Goal: Task Accomplishment & Management: Manage account settings

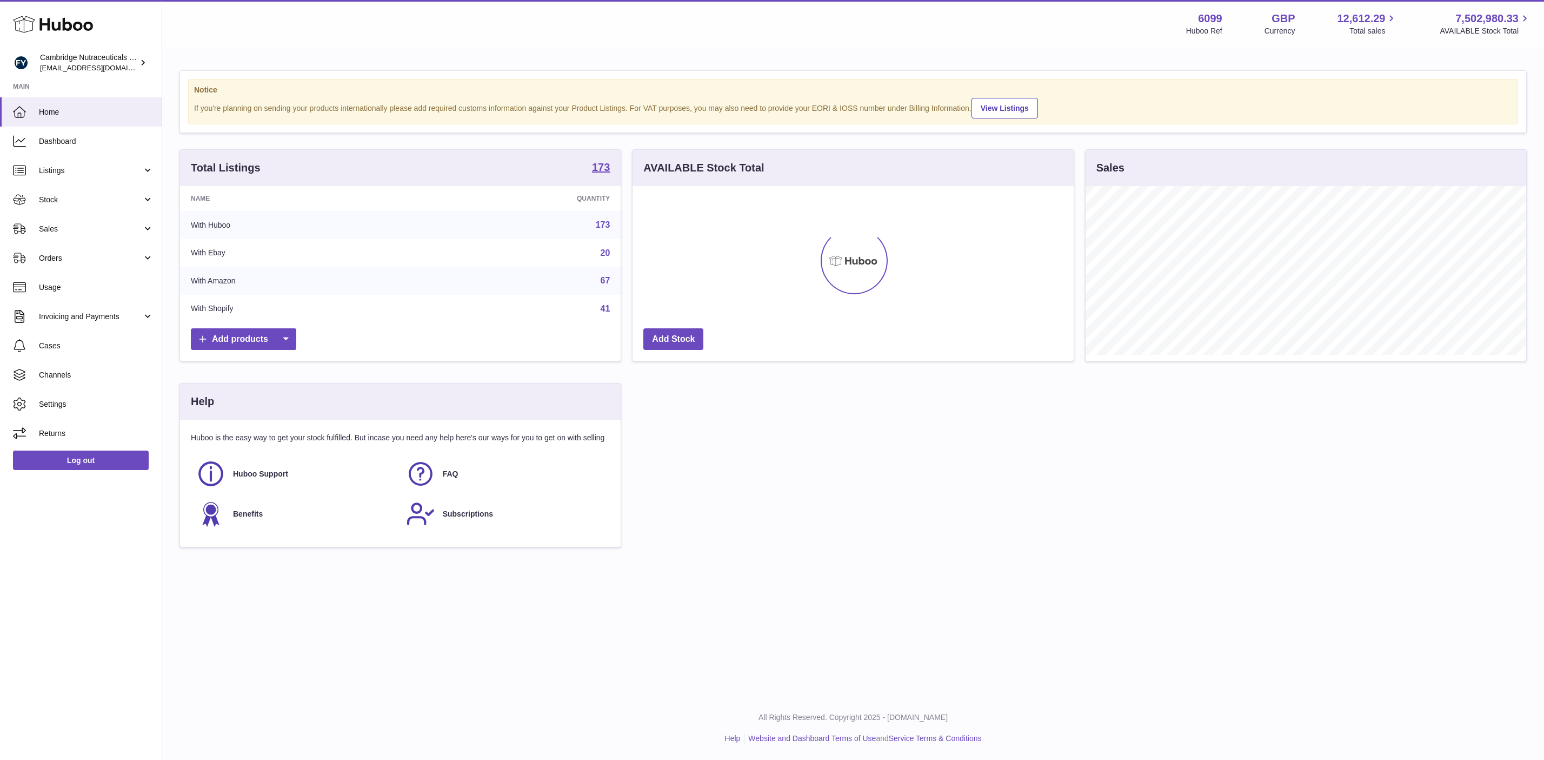
scroll to position [169, 440]
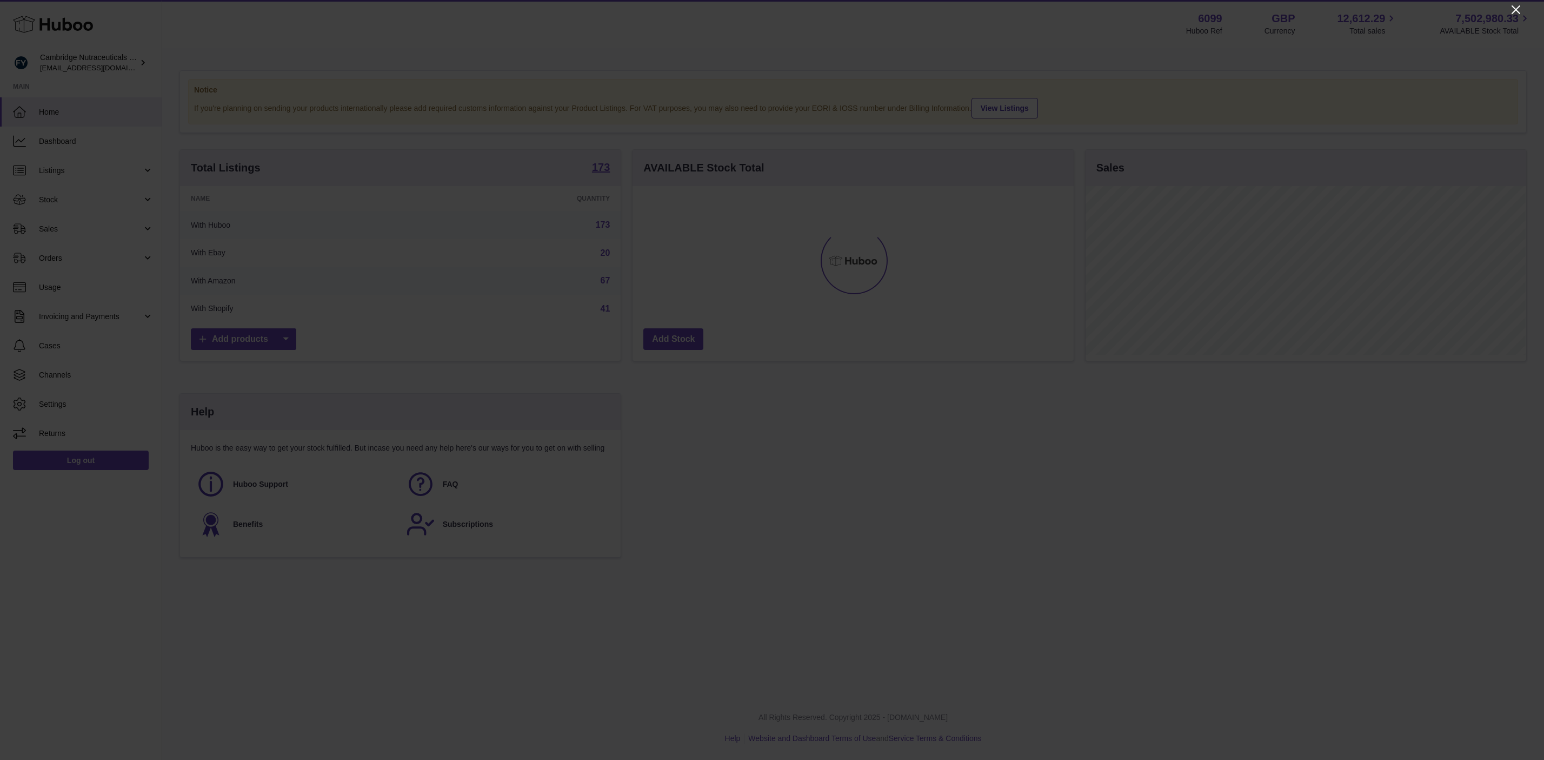
click at [1515, 8] on icon "Close" at bounding box center [1516, 9] width 9 height 9
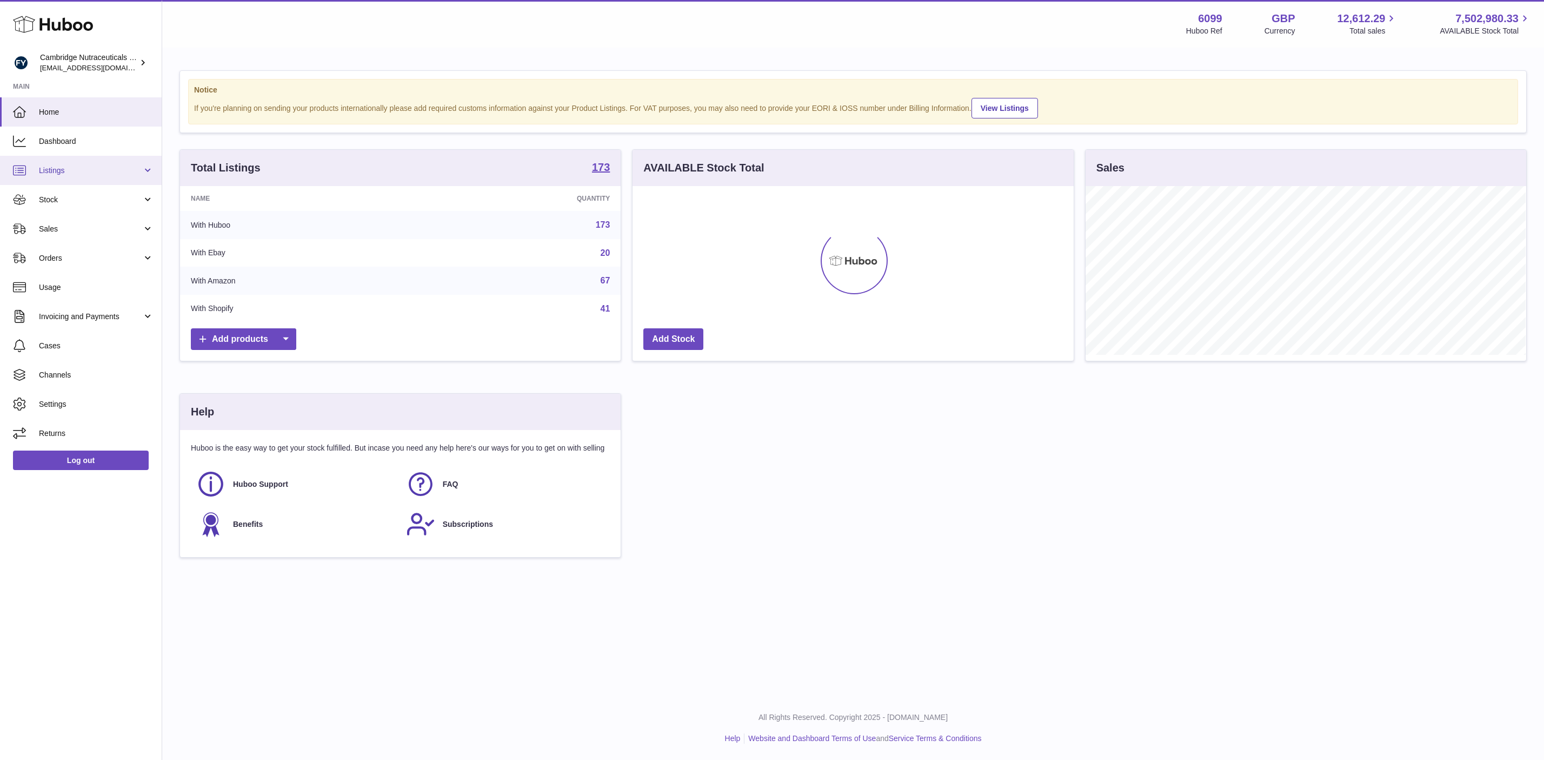
click at [73, 177] on link "Listings" at bounding box center [81, 170] width 162 height 29
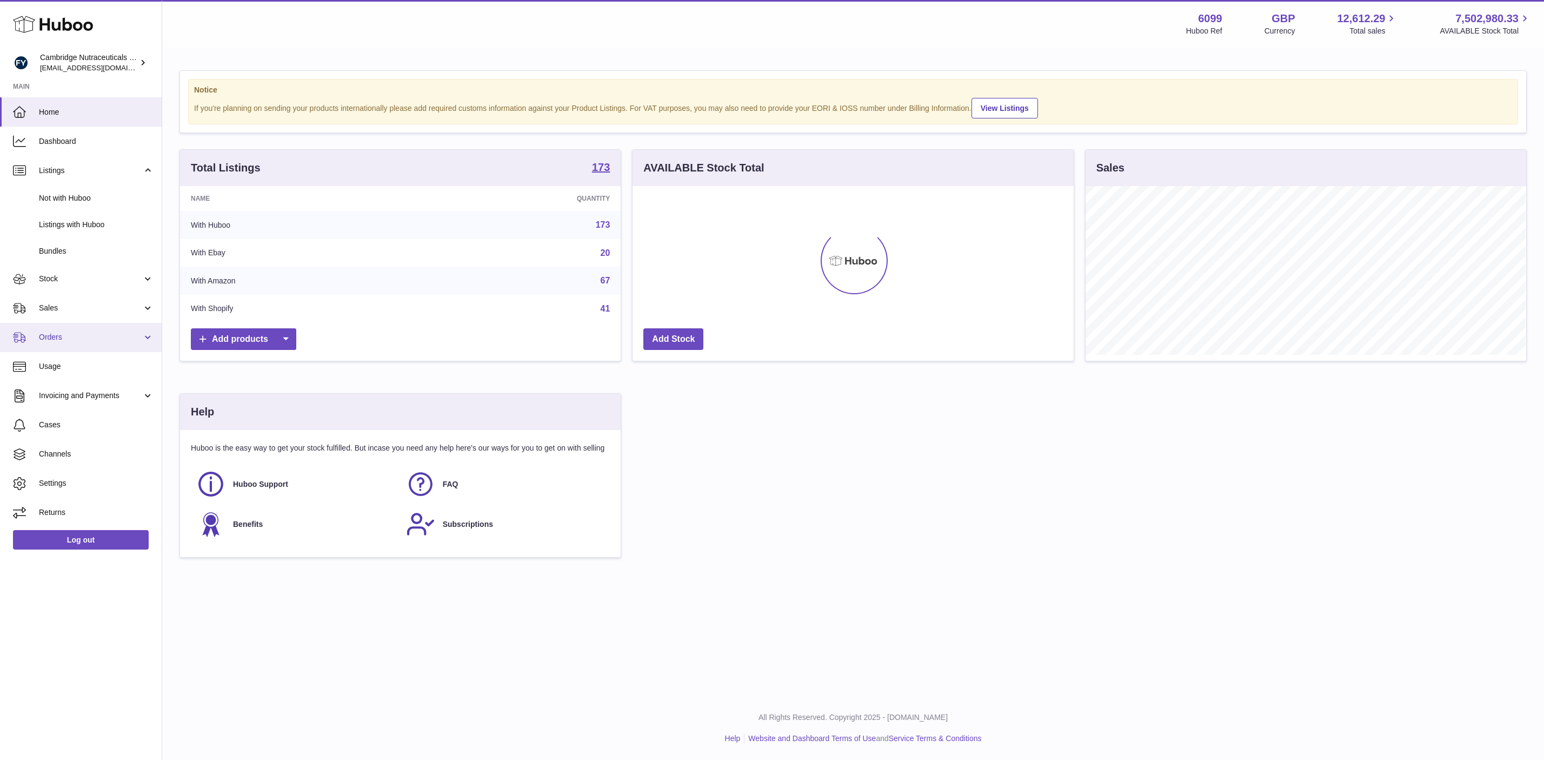
click at [58, 332] on span "Orders" at bounding box center [90, 337] width 103 height 10
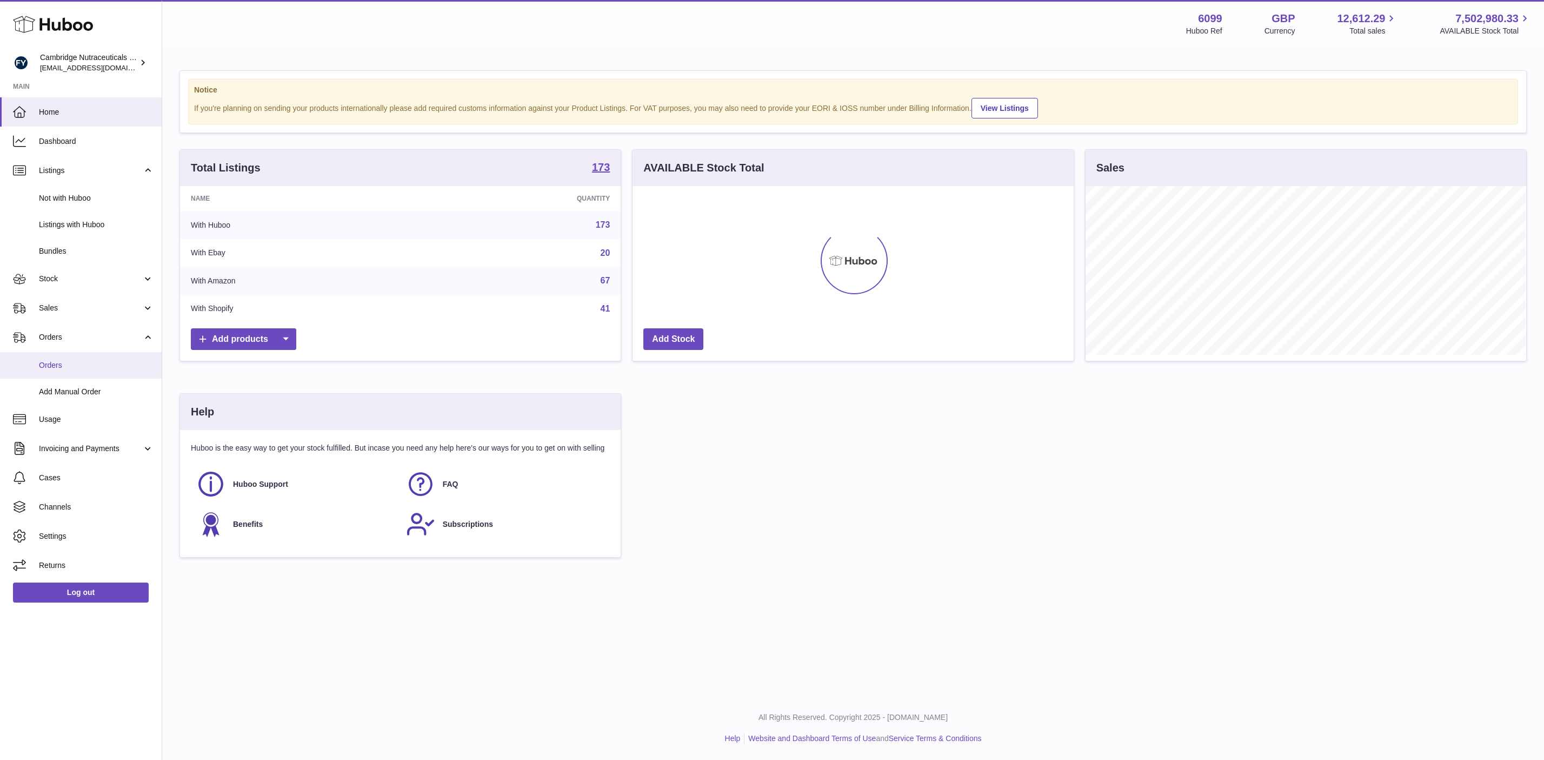
click at [71, 363] on span "Orders" at bounding box center [96, 365] width 115 height 10
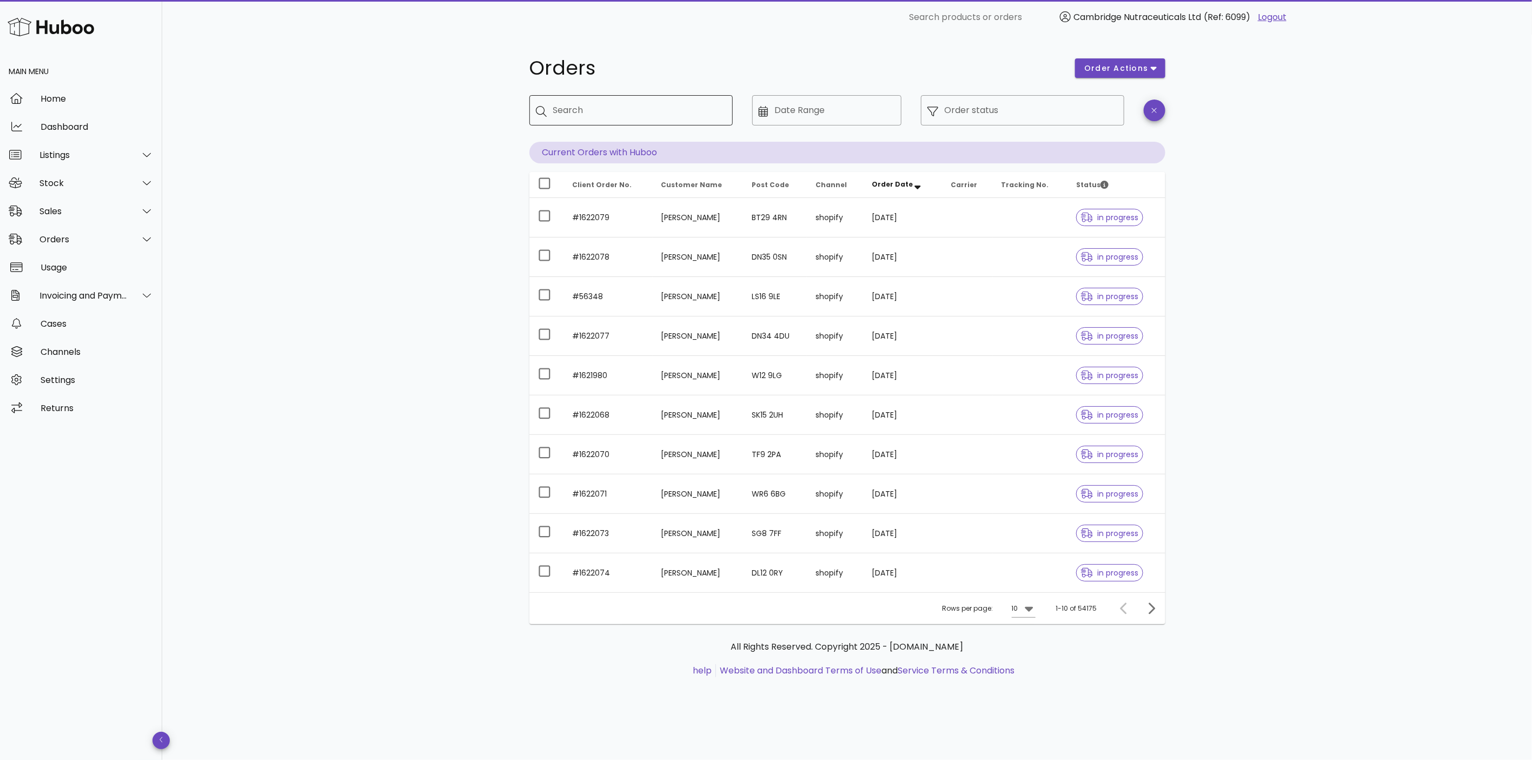
click at [638, 110] on input "Search" at bounding box center [638, 110] width 171 height 17
click at [643, 109] on input "Search" at bounding box center [638, 110] width 171 height 17
paste input "**********"
type input "**********"
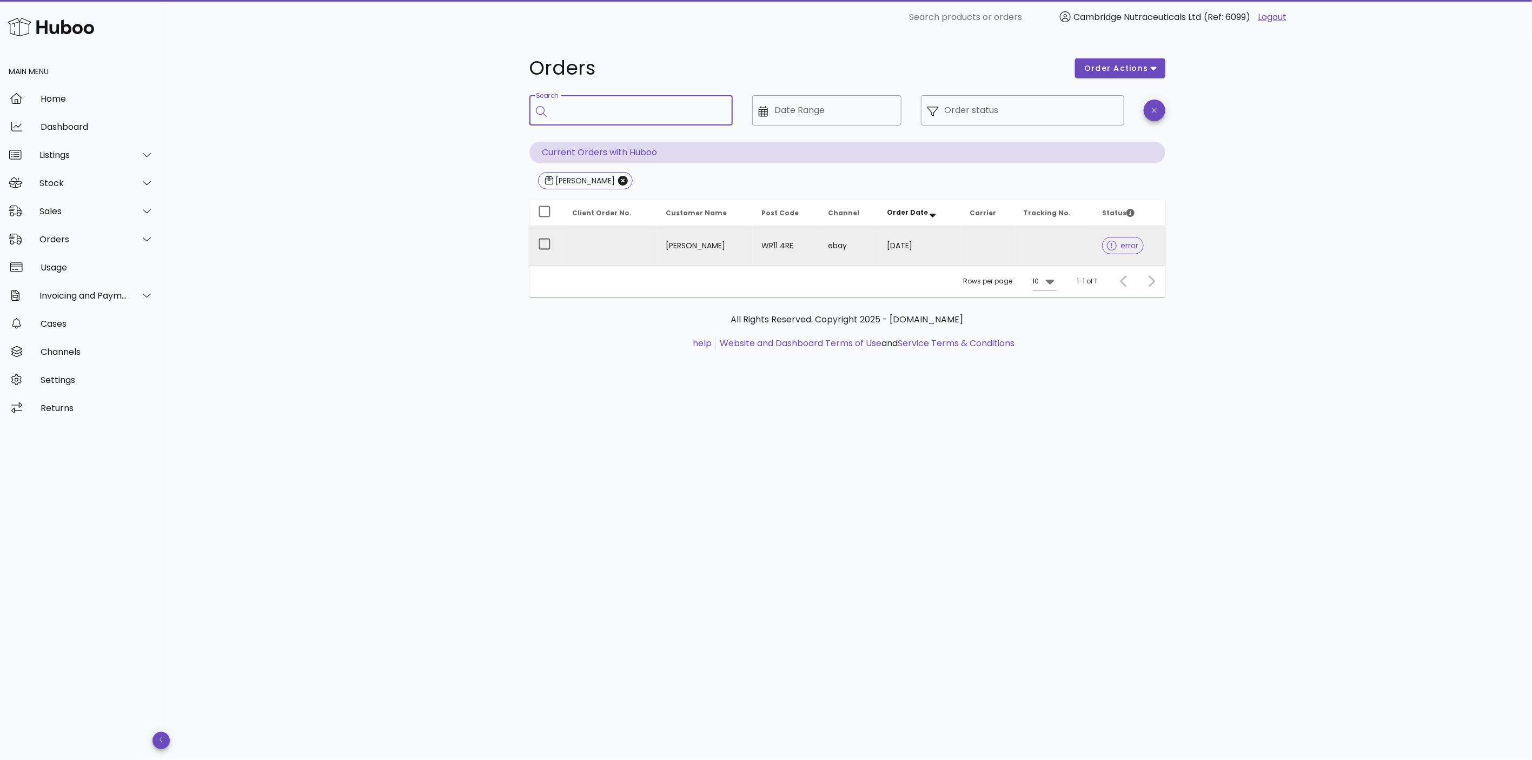
click at [1116, 249] on span "error" at bounding box center [1123, 246] width 32 height 8
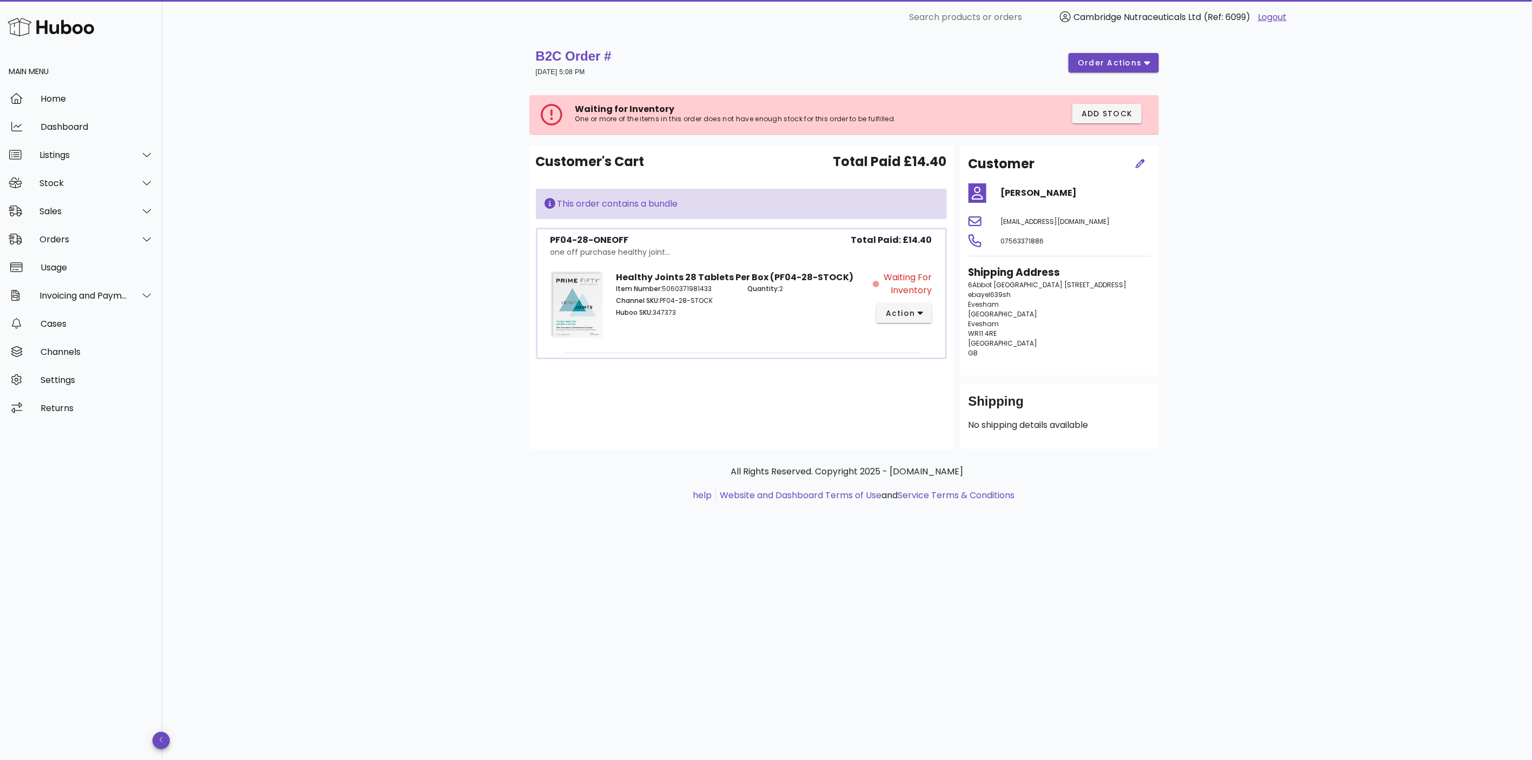
drag, startPoint x: 746, startPoint y: 292, endPoint x: 803, endPoint y: 290, distance: 56.8
click at [803, 290] on div "Quantity: 2" at bounding box center [806, 301] width 131 height 49
click at [800, 320] on div "Quantity: 2" at bounding box center [806, 301] width 131 height 49
click at [894, 314] on span "action" at bounding box center [900, 313] width 30 height 11
click at [774, 316] on div "Quantity: 2" at bounding box center [806, 301] width 131 height 49
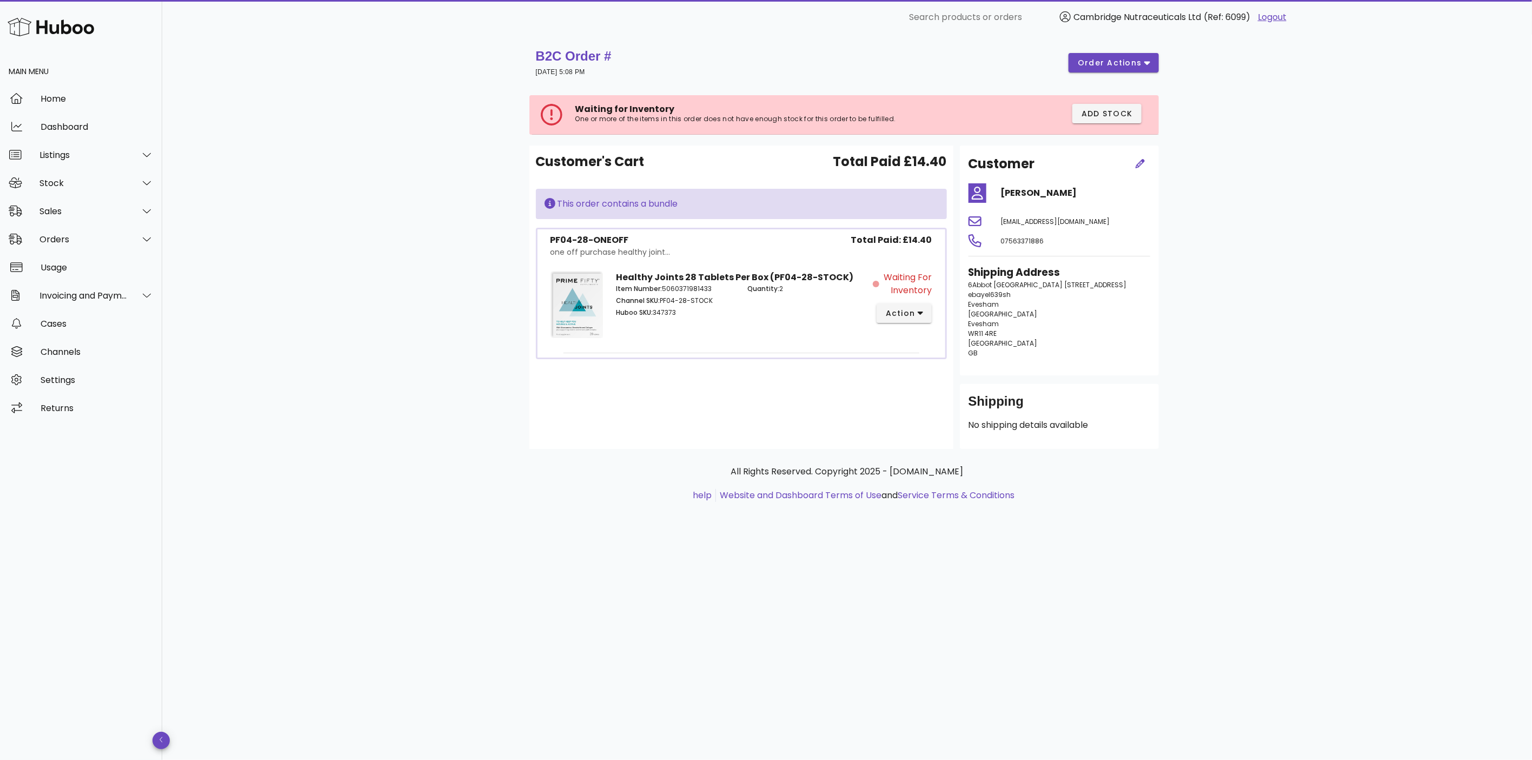
drag, startPoint x: 731, startPoint y: 301, endPoint x: 662, endPoint y: 300, distance: 69.7
click at [662, 300] on p "Channel SKU: PF04-28-STOCK" at bounding box center [675, 301] width 118 height 10
copy p "PF04-28-STOCK"
click at [61, 182] on div "Stock" at bounding box center [83, 183] width 88 height 10
click at [66, 150] on div "Listings" at bounding box center [83, 155] width 88 height 10
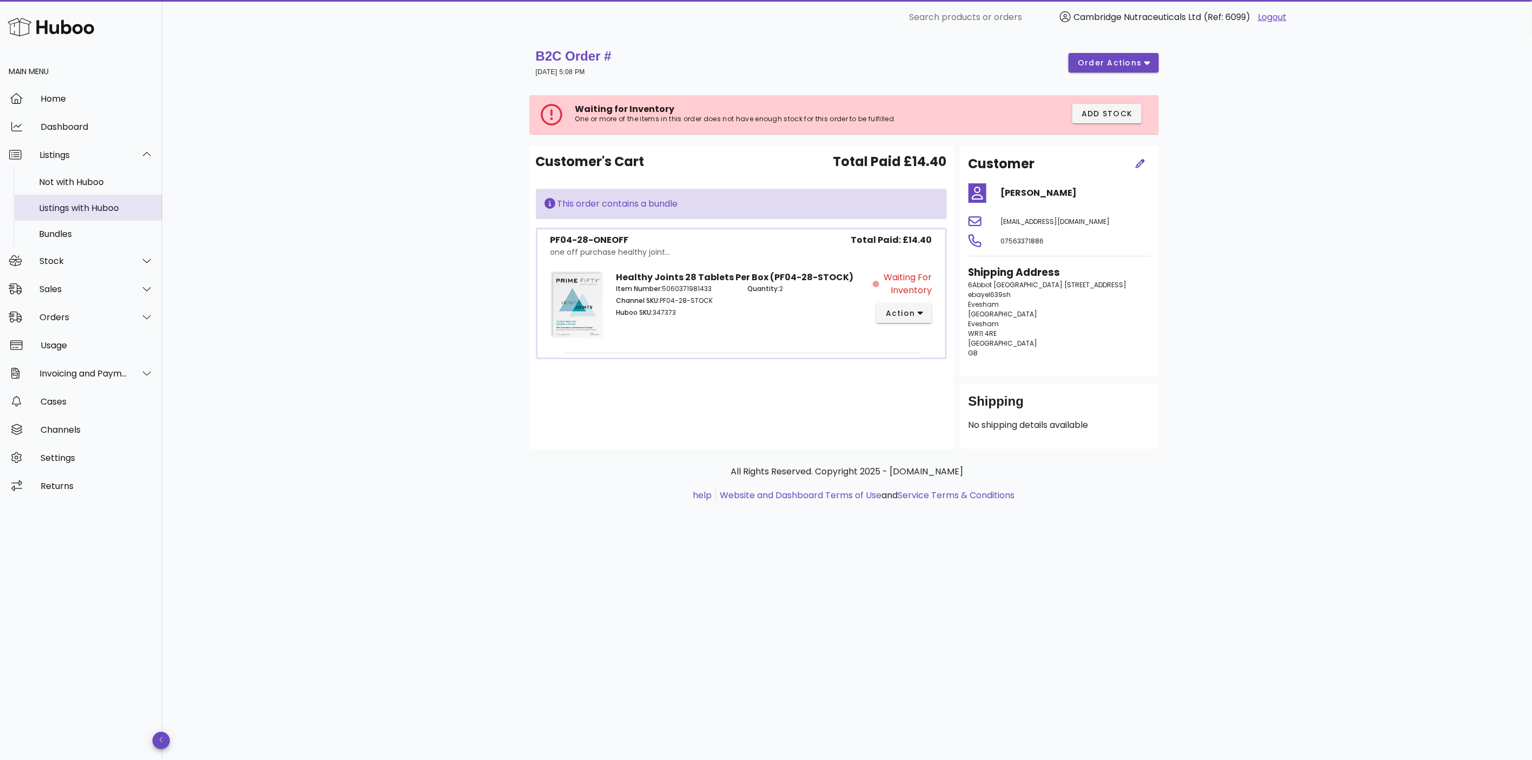
click at [78, 208] on div "Listings with Huboo" at bounding box center [96, 208] width 115 height 10
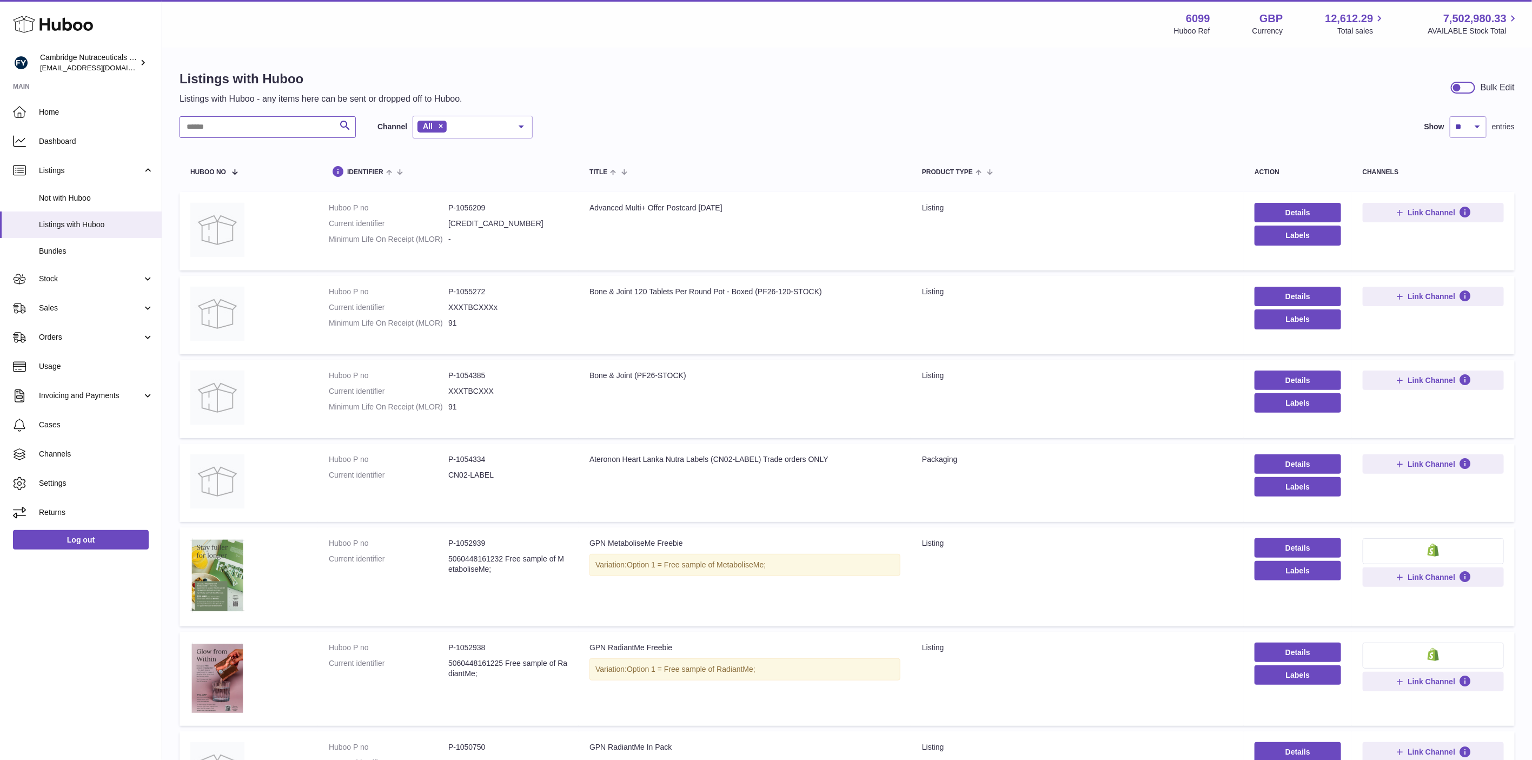
click at [255, 125] on input "text" at bounding box center [267, 127] width 176 height 22
paste input "**********"
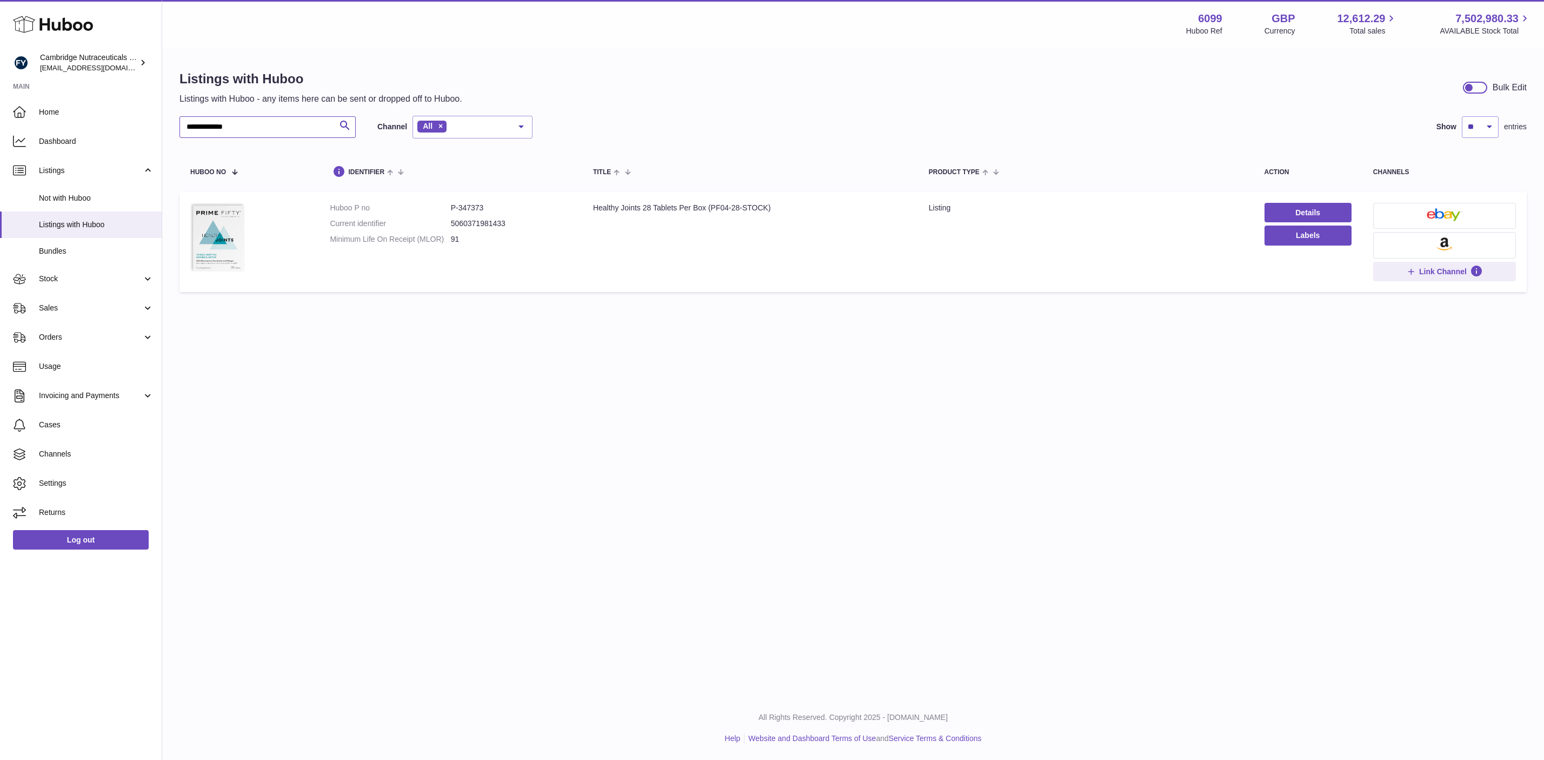
type input "**********"
click at [954, 236] on td "Product Type listing" at bounding box center [1086, 242] width 336 height 100
click at [1289, 209] on link "Details" at bounding box center [1307, 212] width 87 height 19
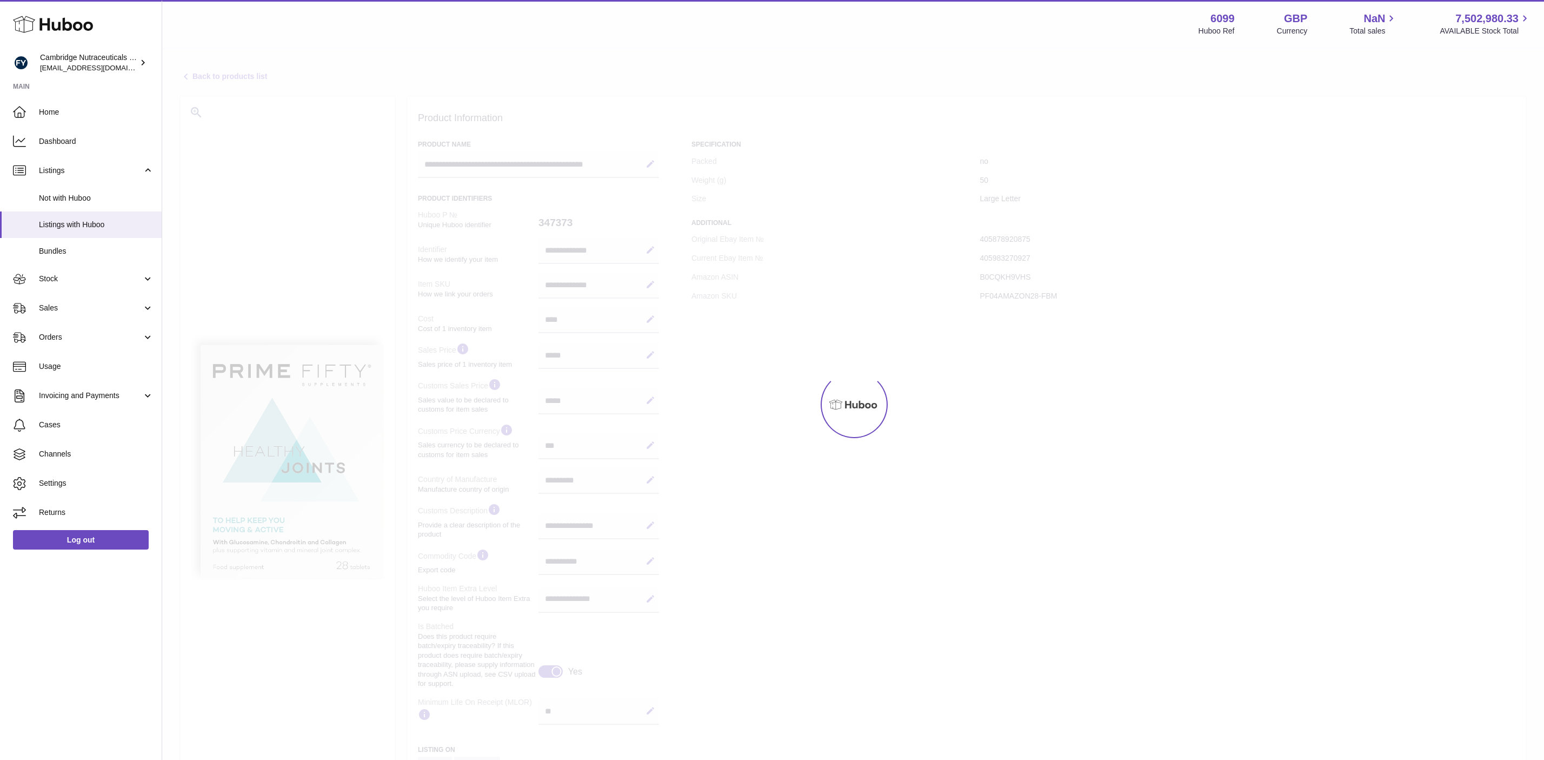
select select "***"
select select "****"
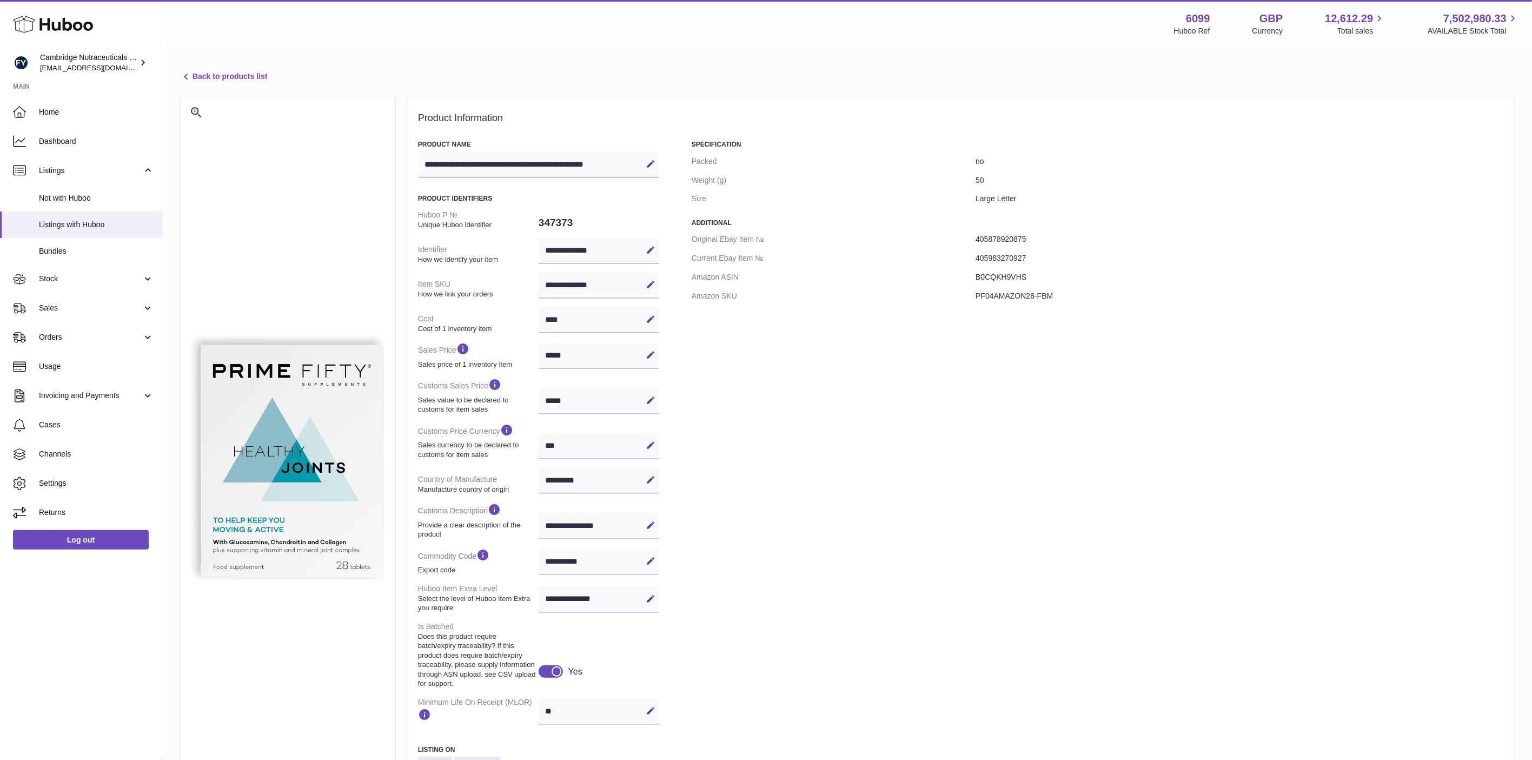
click at [798, 393] on div "Specification Packed no Weight (g) 50 Size Large Letter Additional Original Eba…" at bounding box center [1096, 482] width 811 height 684
click at [72, 245] on link "Bundles" at bounding box center [81, 251] width 162 height 26
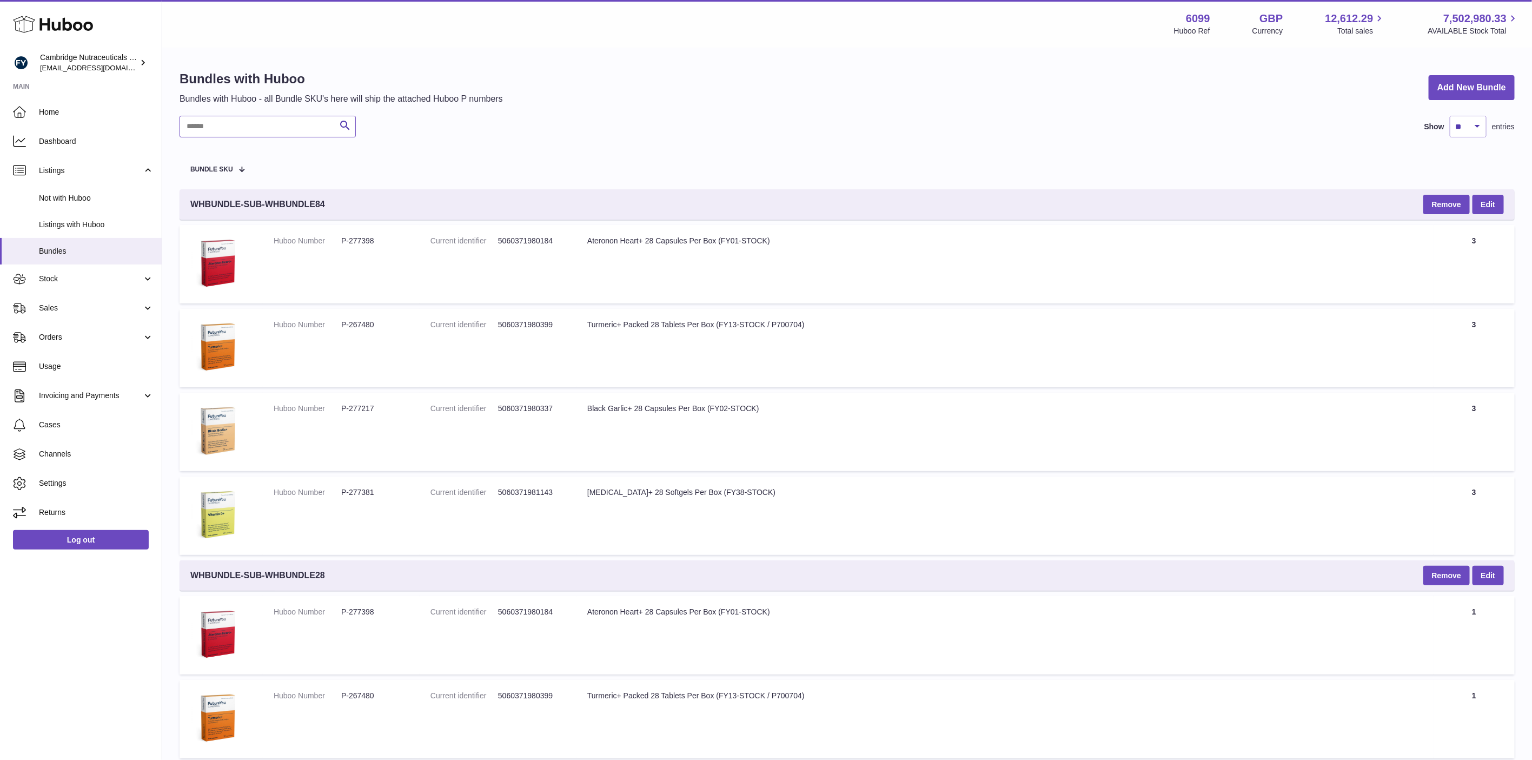
click at [244, 129] on input "text" at bounding box center [267, 127] width 176 height 22
paste input "**********"
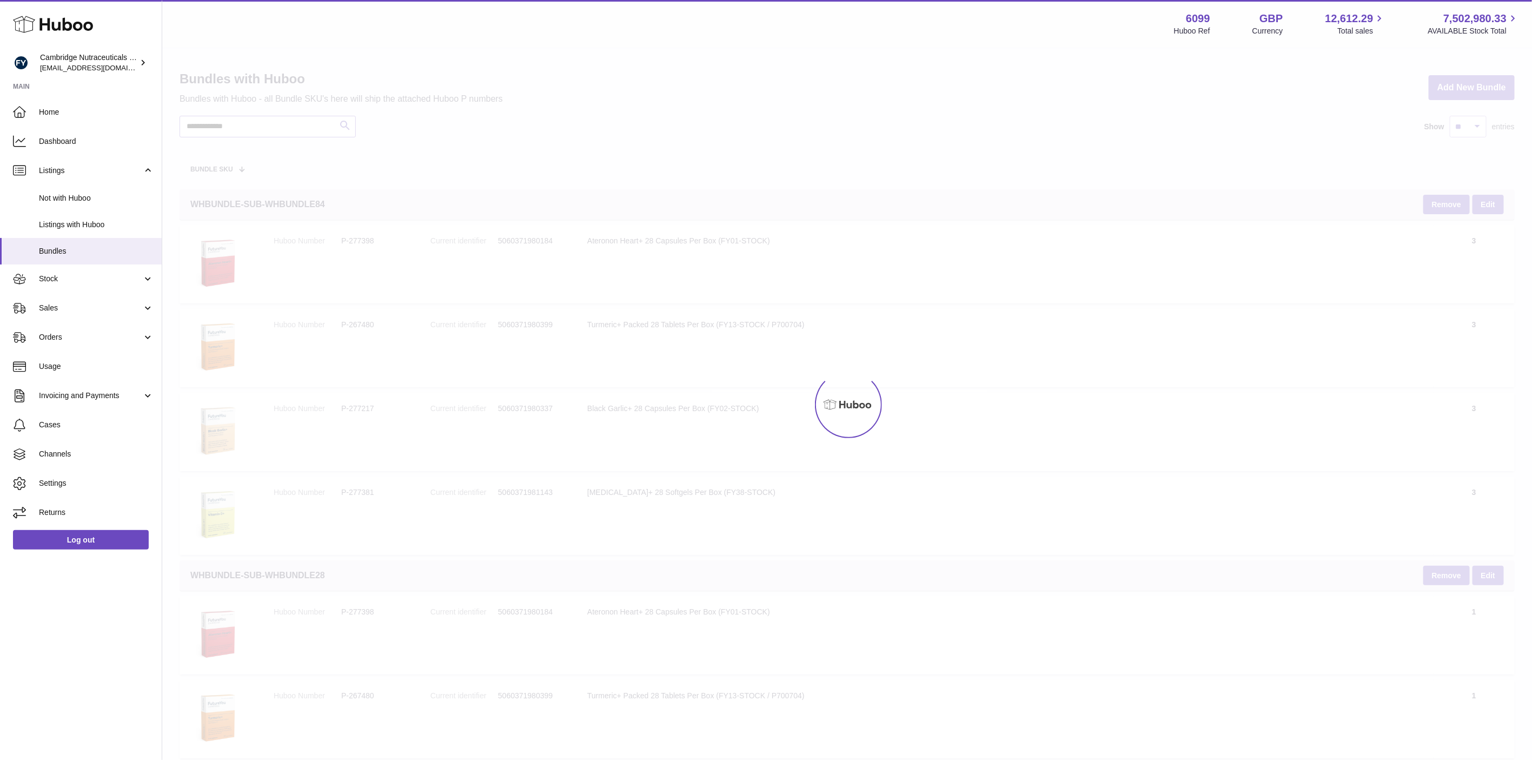
type input "**********"
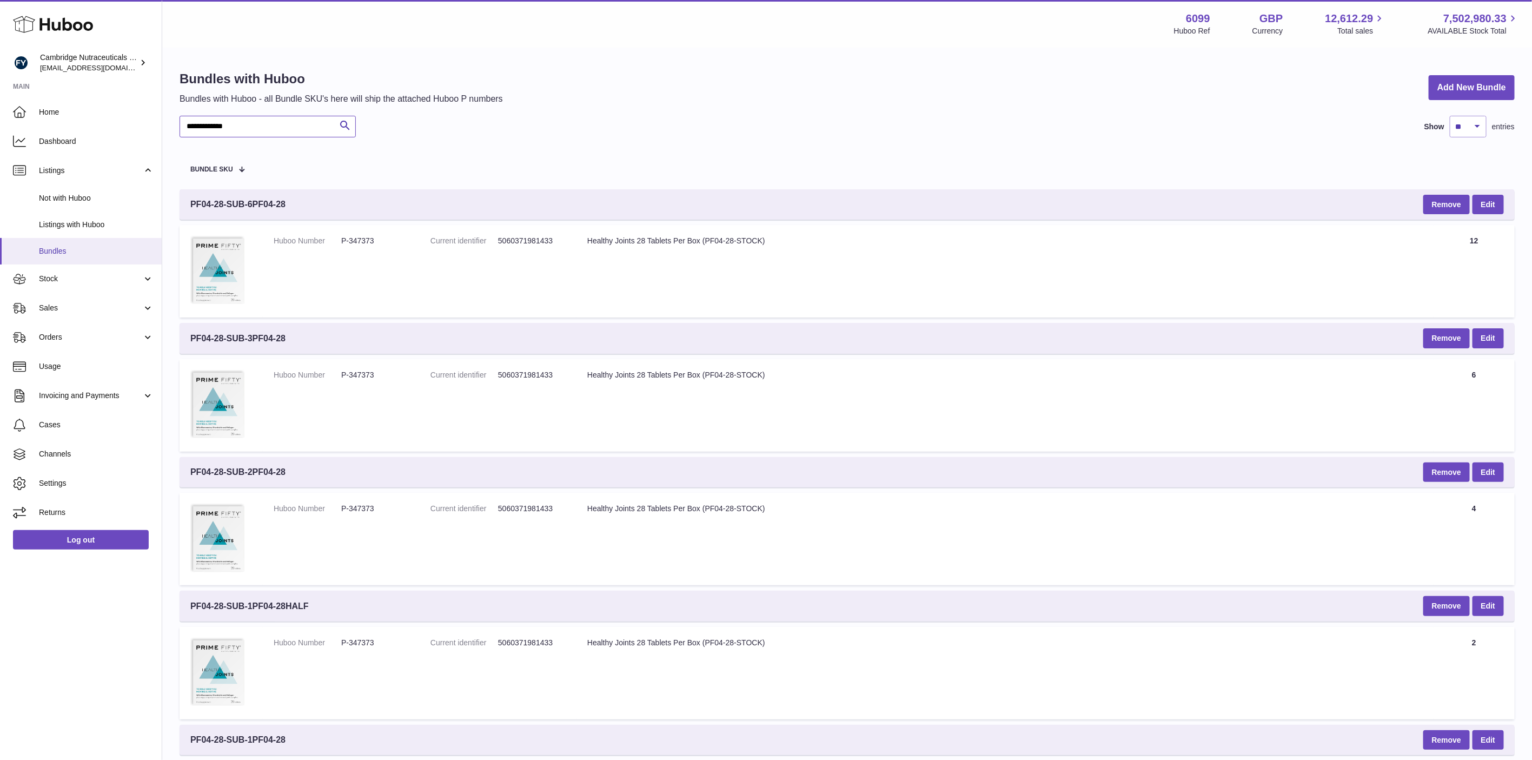
drag, startPoint x: 258, startPoint y: 127, endPoint x: 51, endPoint y: 262, distance: 247.3
click at [141, 118] on div "**********" at bounding box center [766, 606] width 1532 height 1213
click at [65, 277] on span "Stock" at bounding box center [90, 279] width 103 height 10
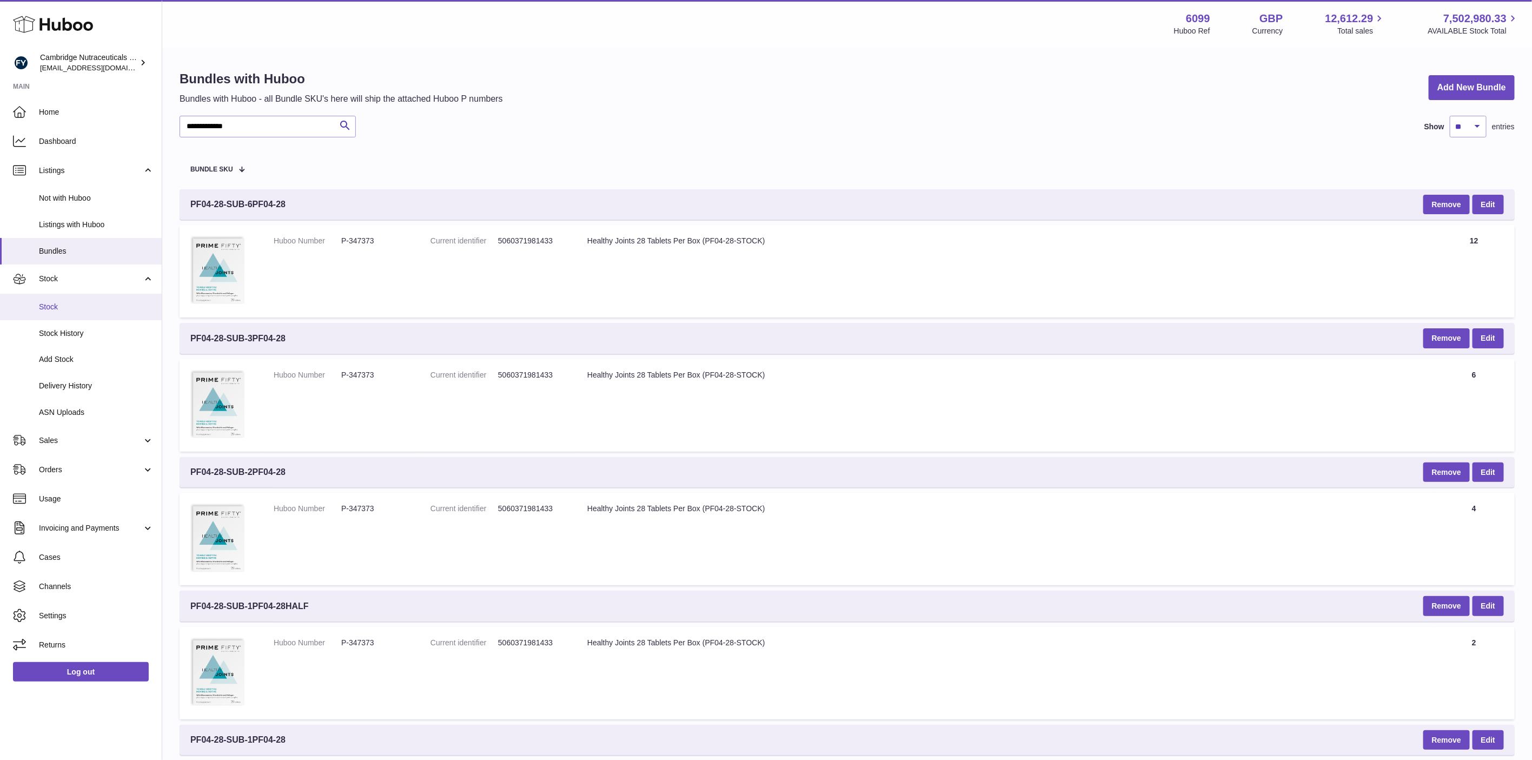
click at [55, 309] on span "Stock" at bounding box center [96, 307] width 115 height 10
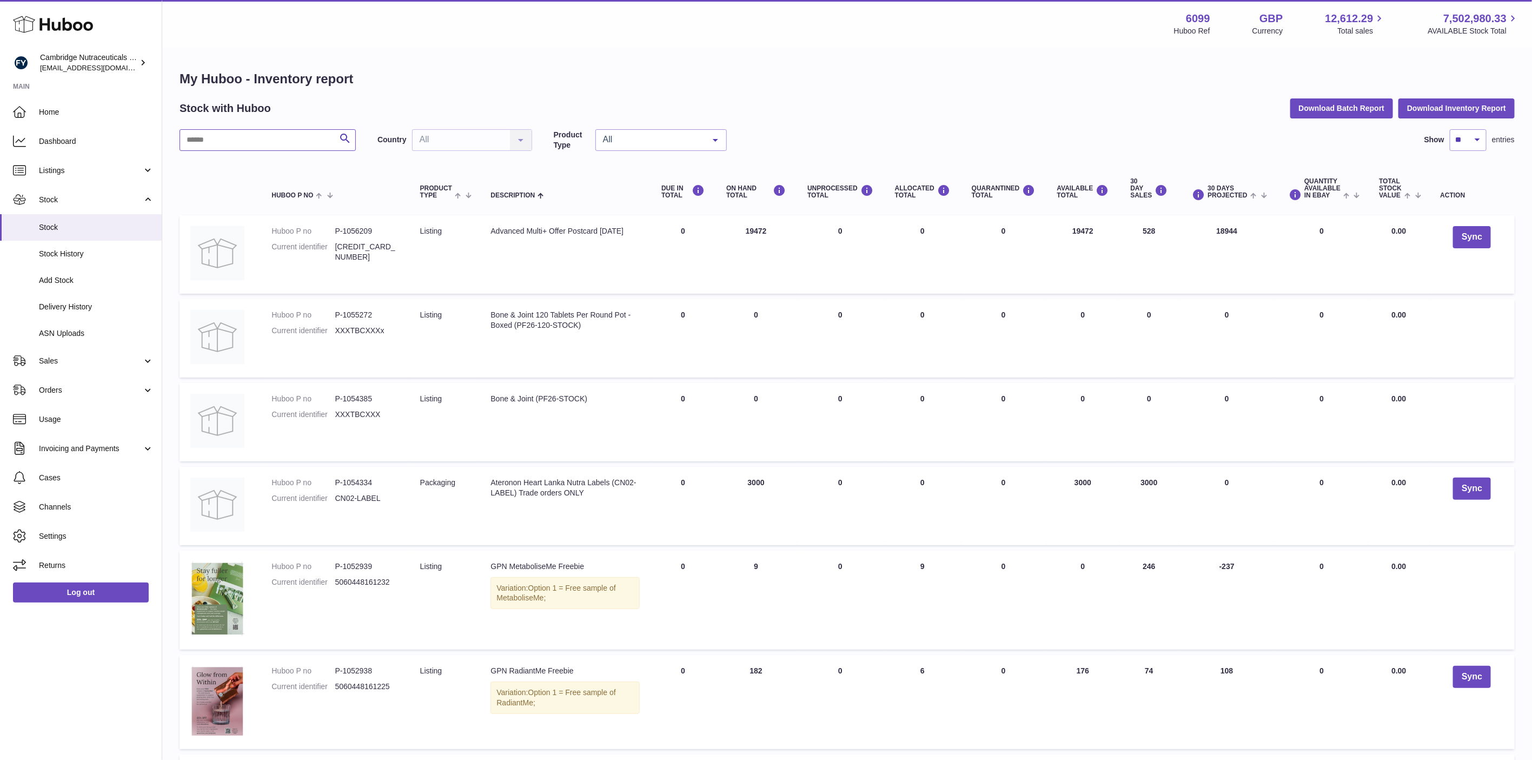
click at [260, 144] on input "text" at bounding box center [267, 140] width 176 height 22
paste input "**********"
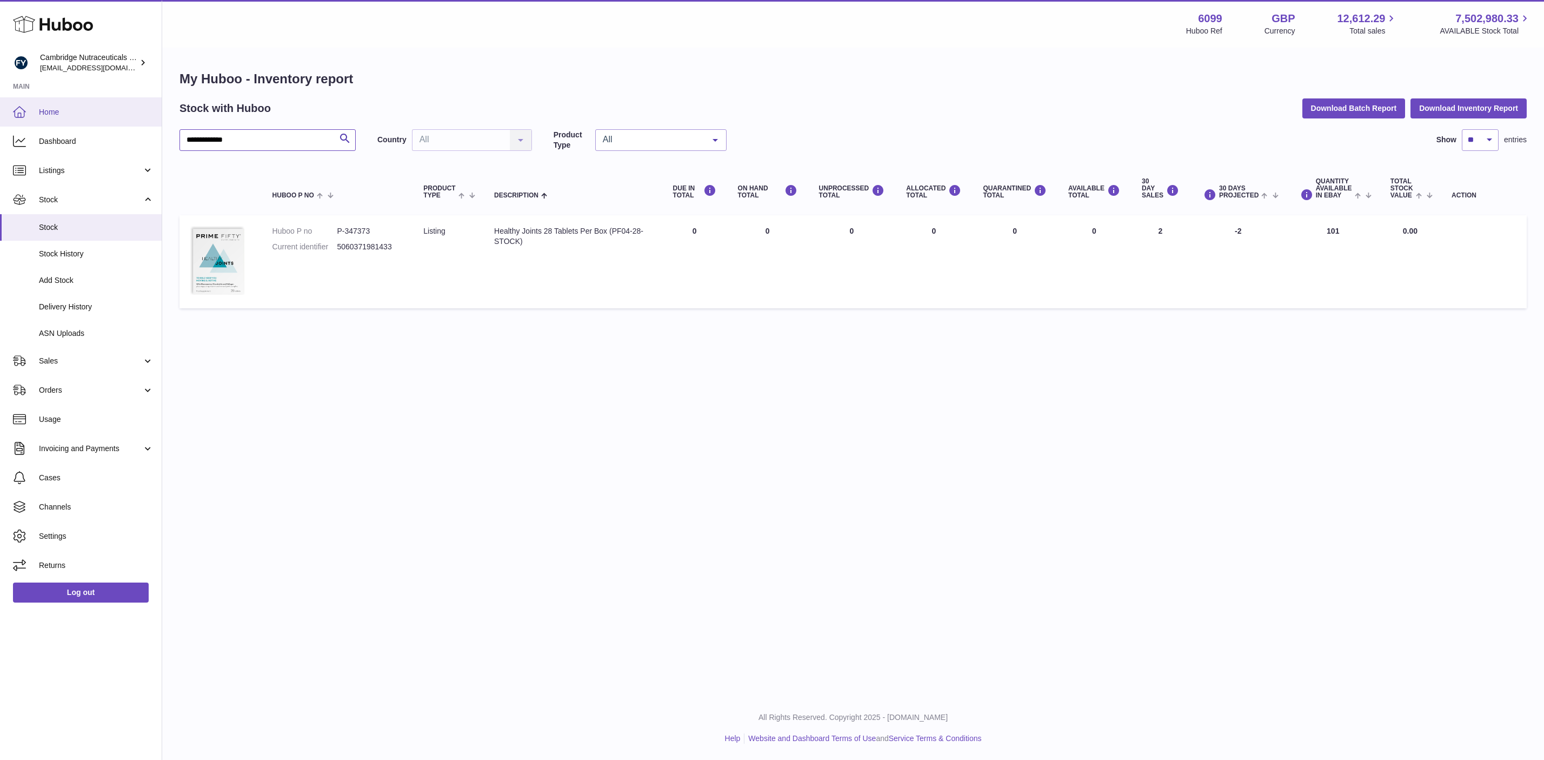
drag, startPoint x: 255, startPoint y: 138, endPoint x: 65, endPoint y: 120, distance: 190.0
click at [70, 122] on div "**********" at bounding box center [772, 380] width 1544 height 760
type input "******"
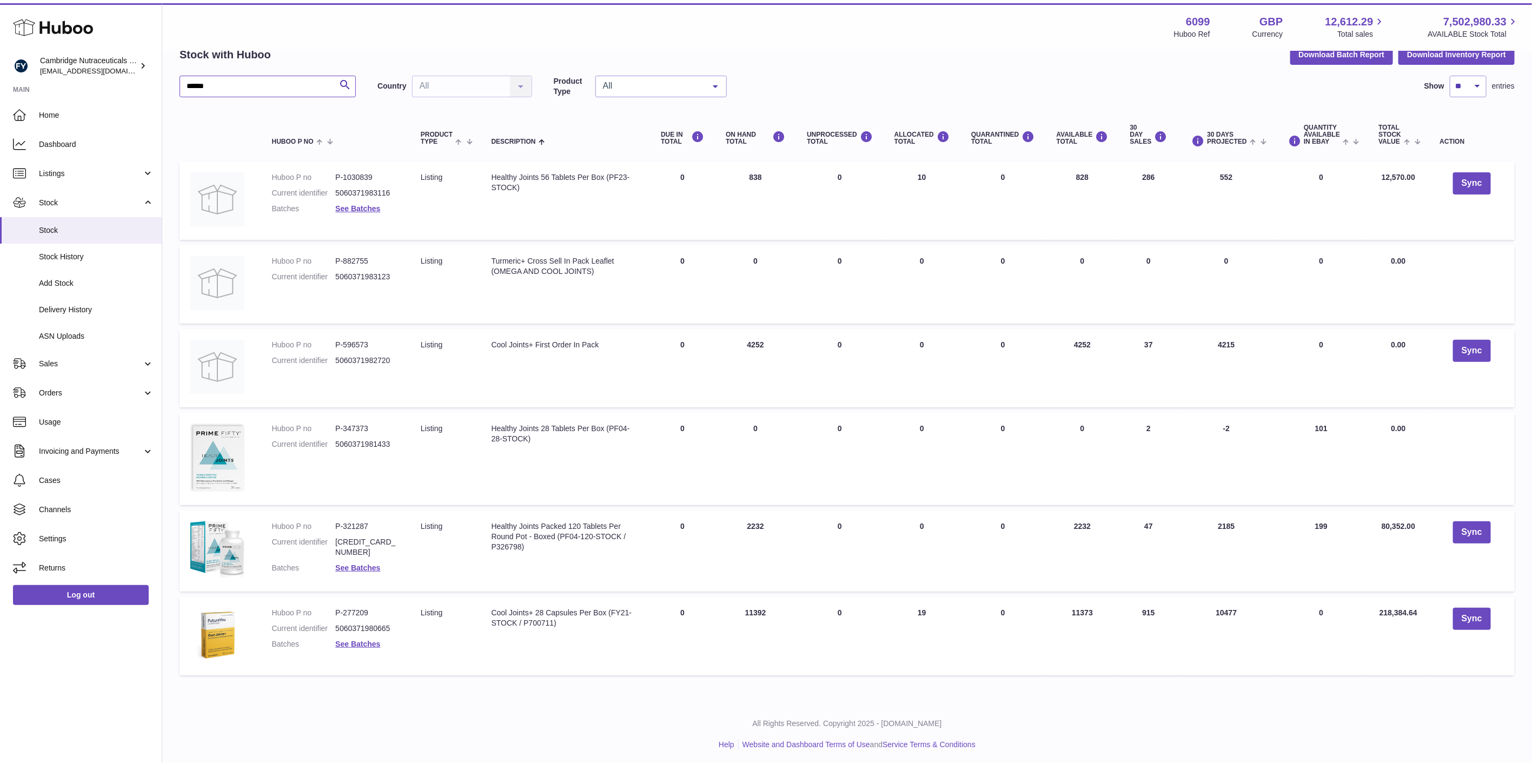
scroll to position [51, 0]
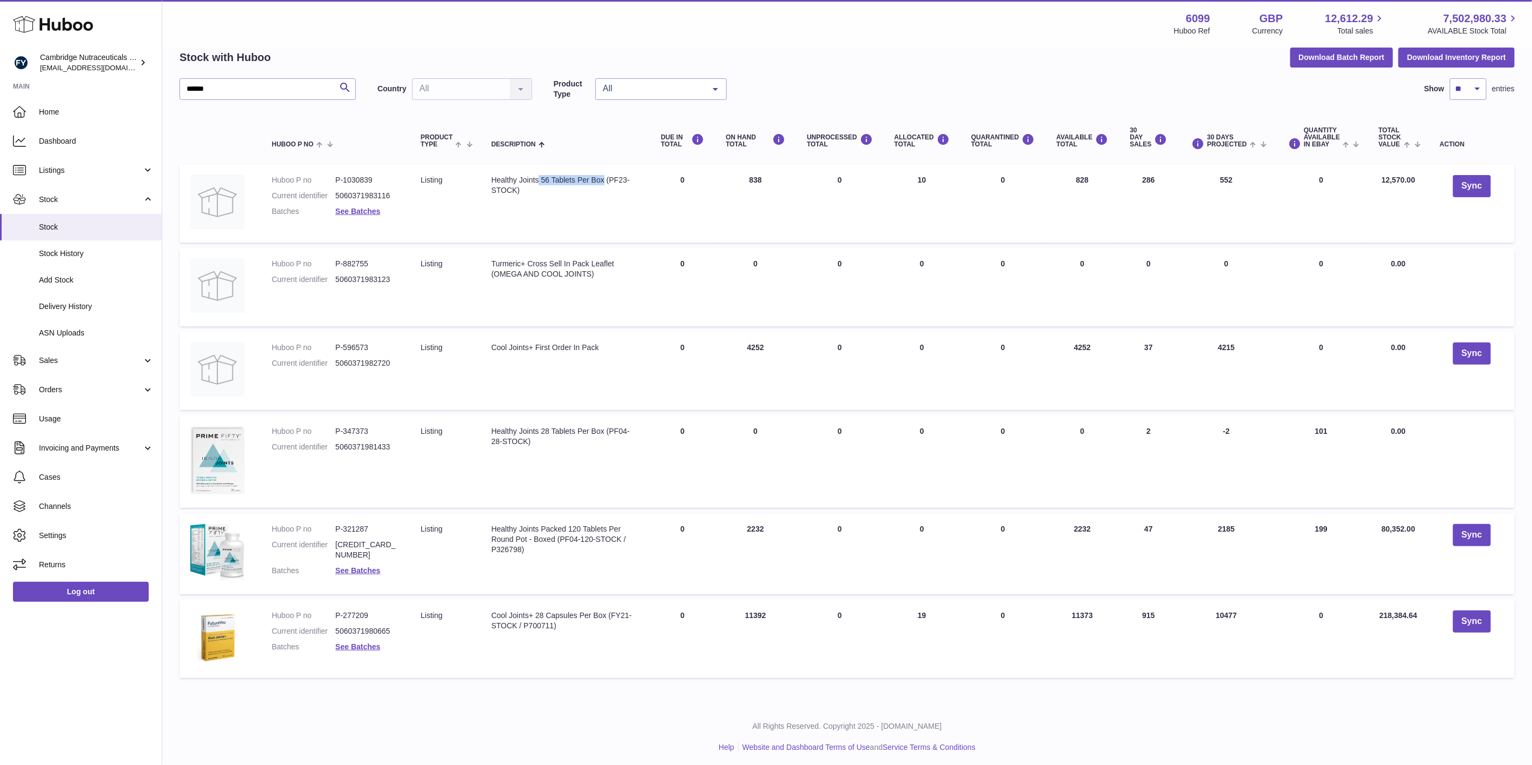
drag, startPoint x: 538, startPoint y: 177, endPoint x: 602, endPoint y: 182, distance: 64.0
click at [602, 182] on div "Healthy Joints 56 Tablets Per Box (PF23-STOCK)" at bounding box center [565, 185] width 148 height 21
drag, startPoint x: 490, startPoint y: 430, endPoint x: 563, endPoint y: 442, distance: 73.9
click at [563, 442] on td "Description Healthy Joints 28 Tablets Per Box (PF04-28-STOCK)" at bounding box center [566, 462] width 170 height 92
click at [579, 452] on td "Description Healthy Joints 28 Tablets Per Box (PF04-28-STOCK)" at bounding box center [566, 462] width 170 height 92
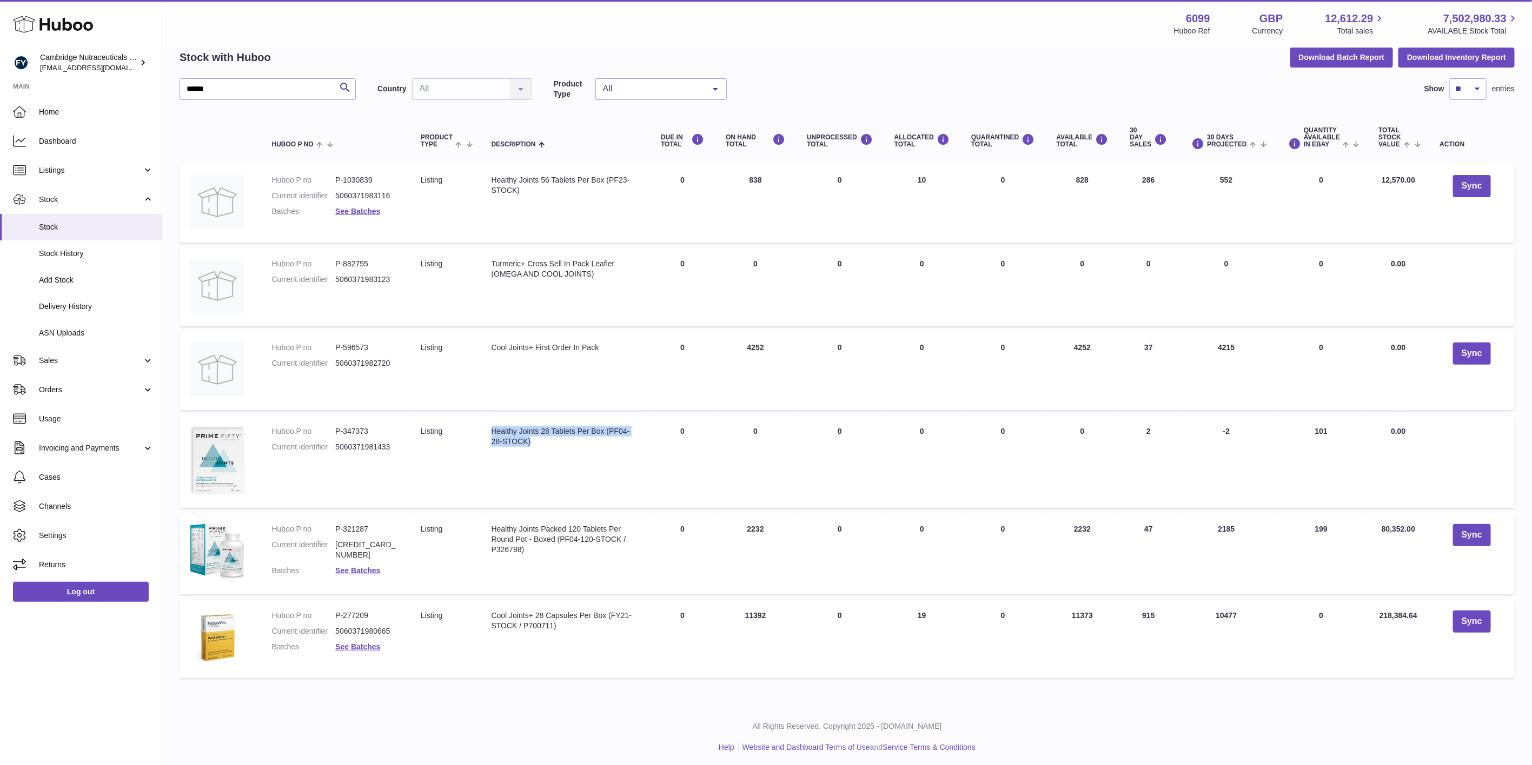
drag, startPoint x: 585, startPoint y: 446, endPoint x: 482, endPoint y: 430, distance: 105.0
click at [482, 430] on td "Description Healthy Joints 28 Tablets Per Box (PF04-28-STOCK)" at bounding box center [566, 462] width 170 height 92
drag, startPoint x: 535, startPoint y: 191, endPoint x: 605, endPoint y: 181, distance: 71.1
click at [605, 181] on div "Healthy Joints 56 Tablets Per Box (PF23-STOCK)" at bounding box center [565, 185] width 148 height 21
copy div "(PF23-STOCK)"
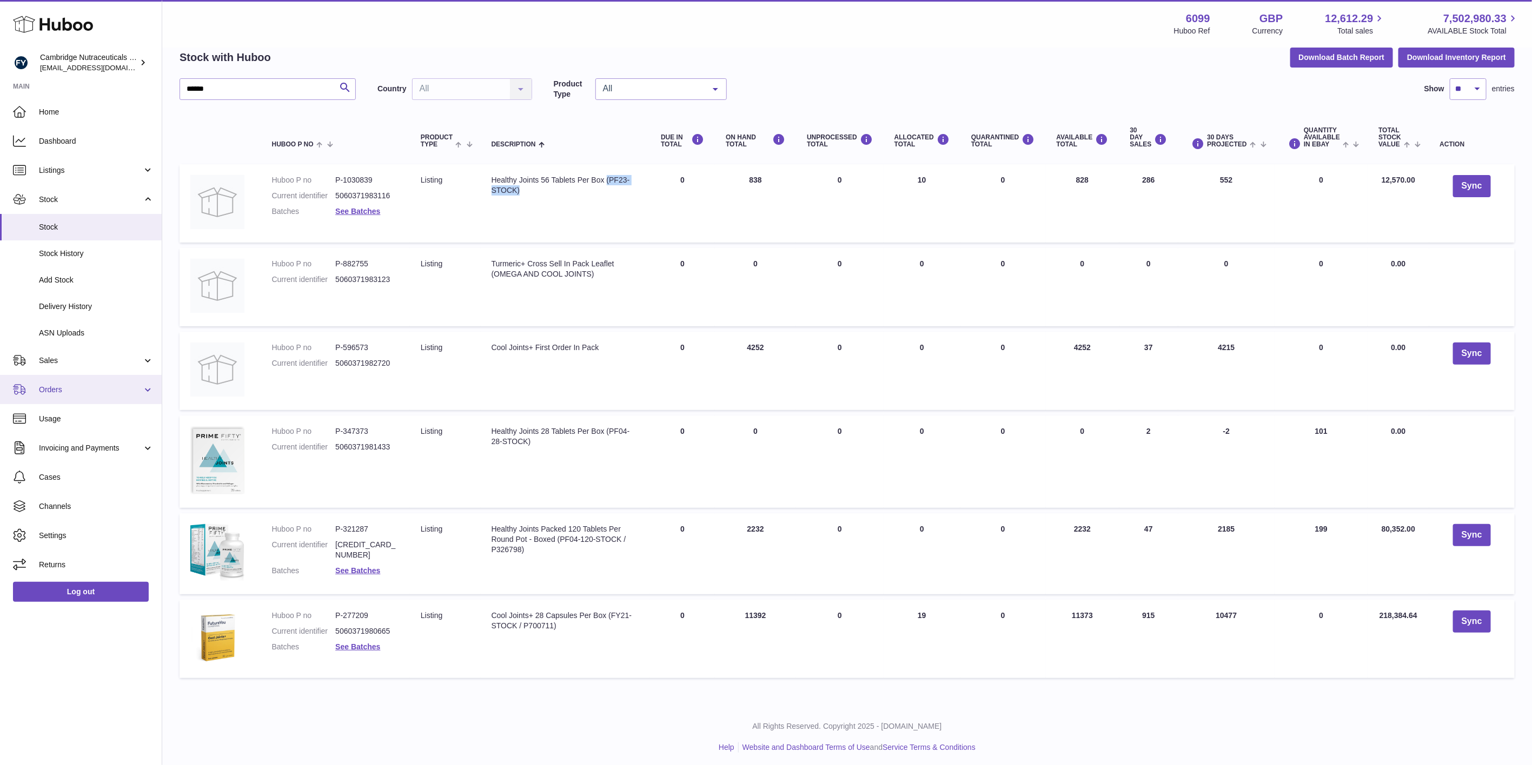
click at [69, 394] on span "Orders" at bounding box center [90, 390] width 103 height 10
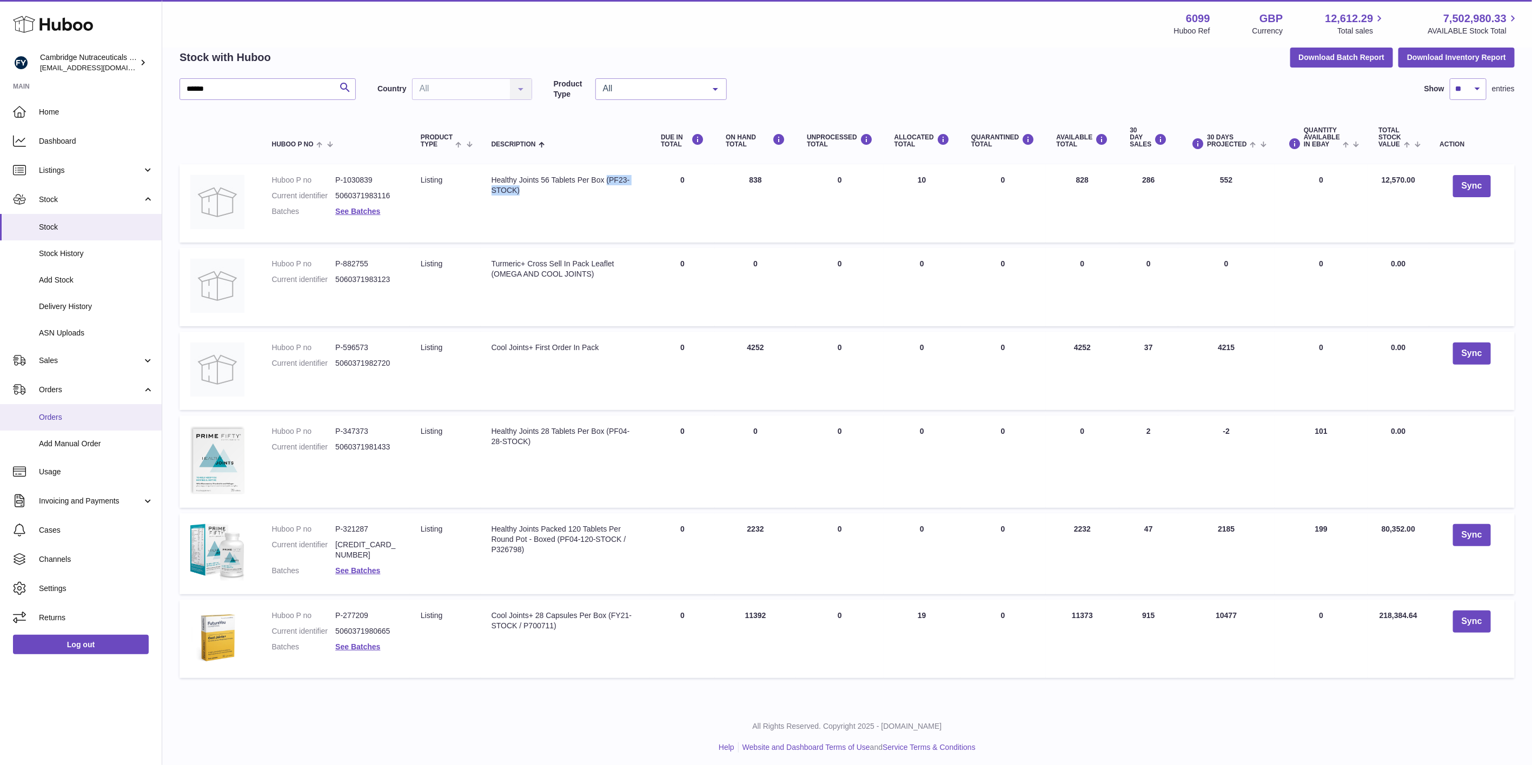
click at [54, 417] on span "Orders" at bounding box center [96, 417] width 115 height 10
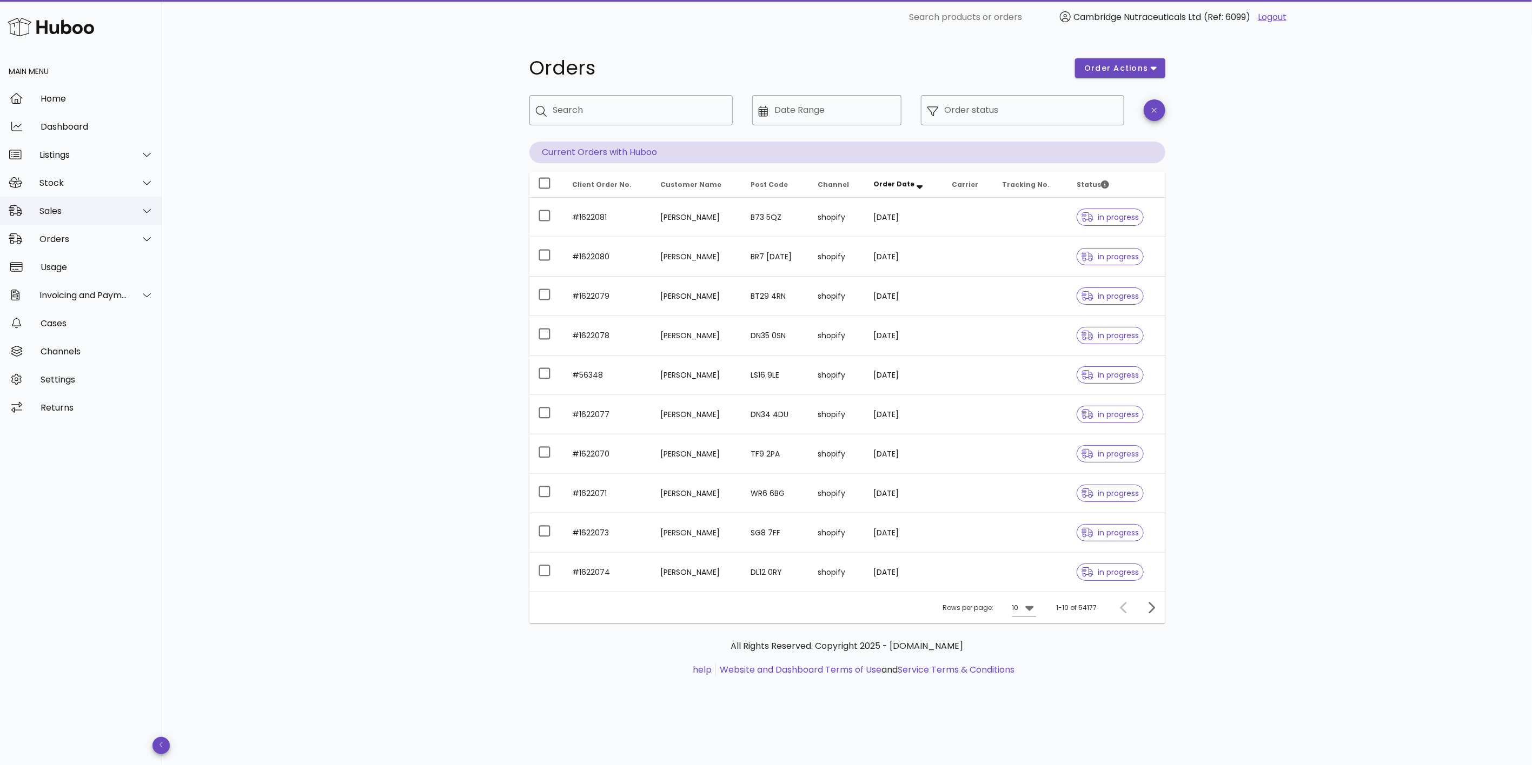
click at [64, 210] on div "Sales" at bounding box center [83, 211] width 88 height 10
click at [59, 188] on div "Stock" at bounding box center [81, 183] width 162 height 28
click at [73, 216] on div "Stock" at bounding box center [96, 209] width 115 height 23
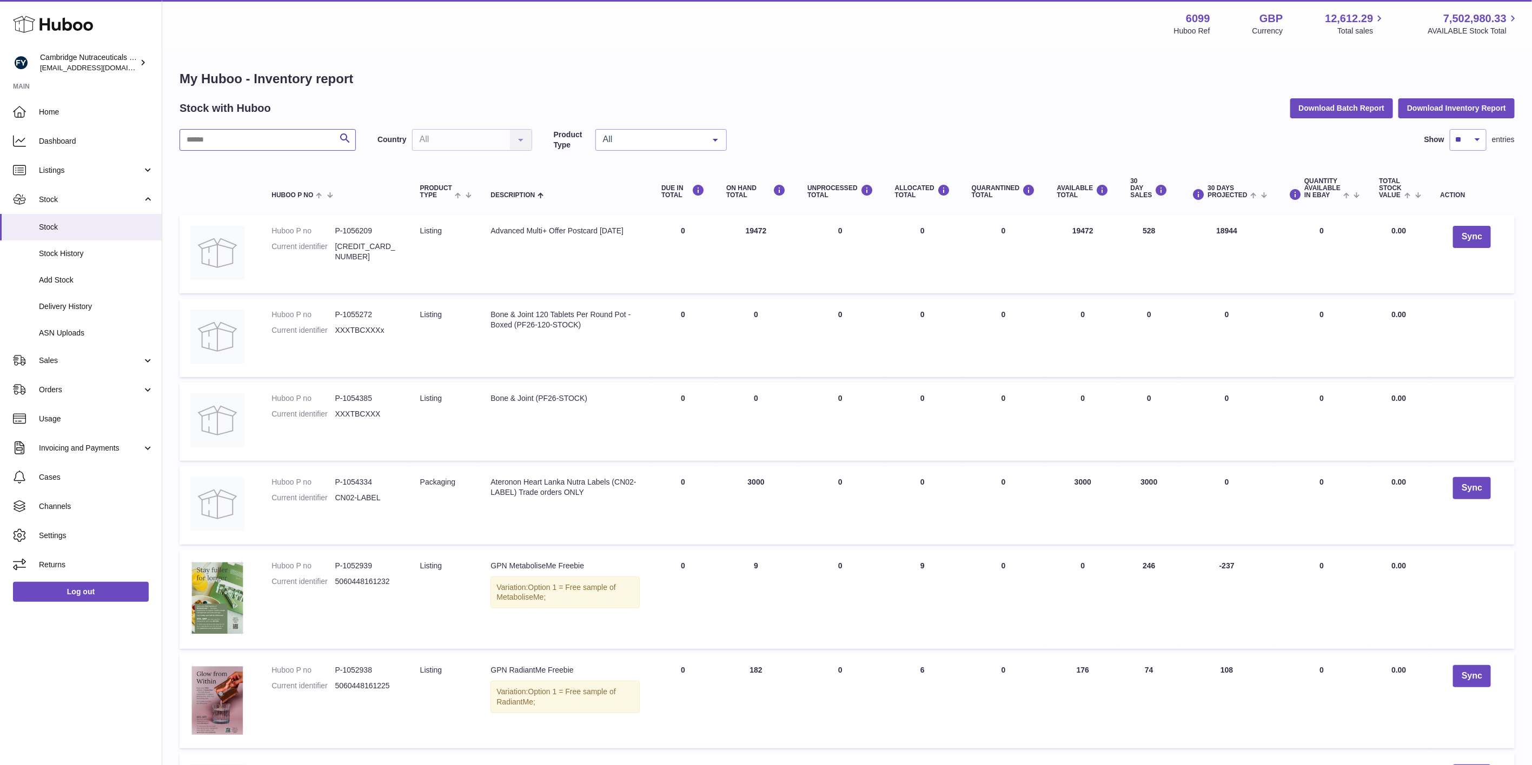
click at [315, 131] on input "text" at bounding box center [267, 140] width 176 height 22
type input "******"
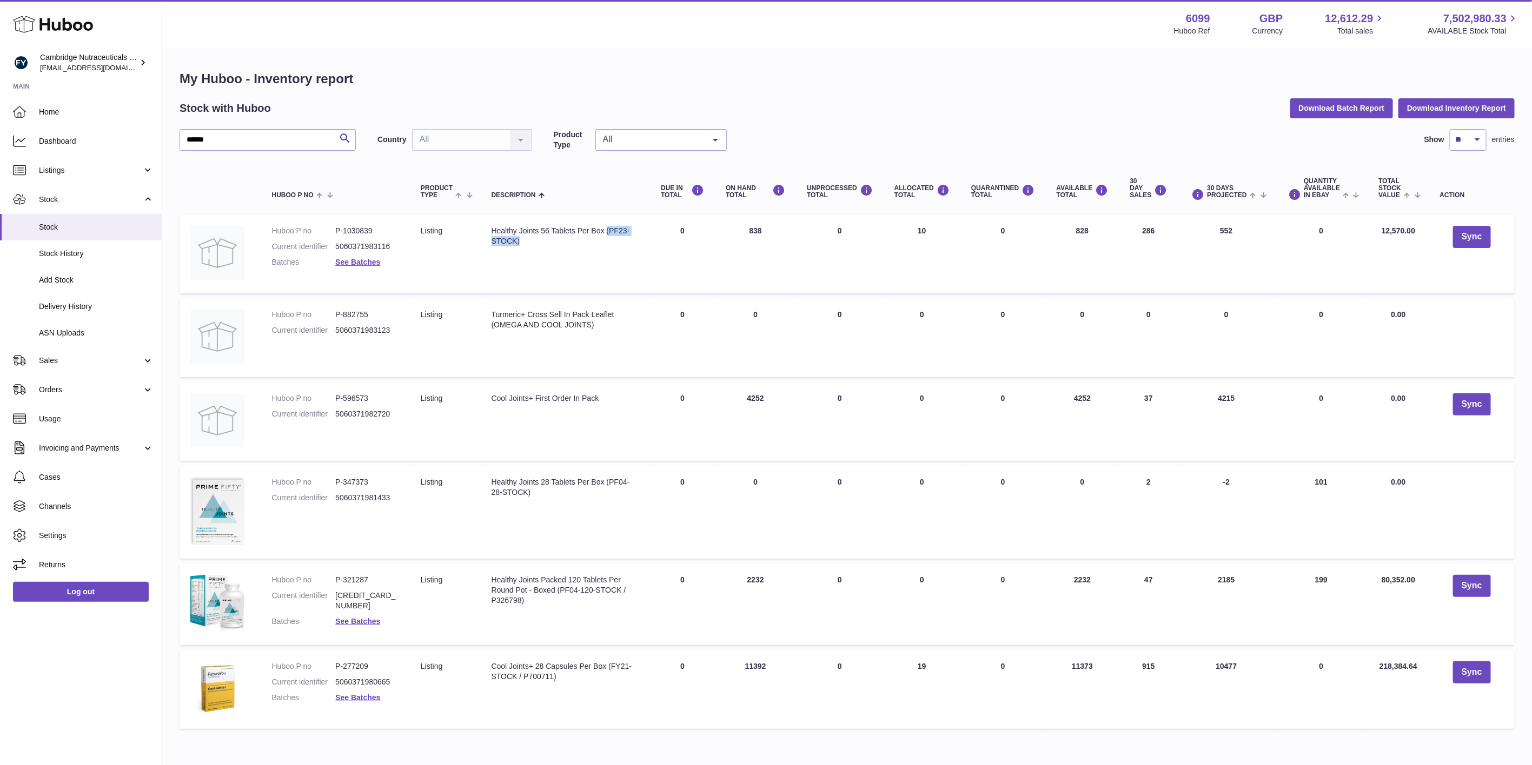
drag, startPoint x: 607, startPoint y: 229, endPoint x: 633, endPoint y: 242, distance: 29.0
click at [633, 242] on div "Healthy Joints 56 Tablets Per Box (PF23-STOCK)" at bounding box center [565, 236] width 148 height 21
copy div "(PF23-STOCK)"
drag, startPoint x: 54, startPoint y: 393, endPoint x: 57, endPoint y: 398, distance: 5.8
click at [54, 393] on span "Orders" at bounding box center [90, 390] width 103 height 10
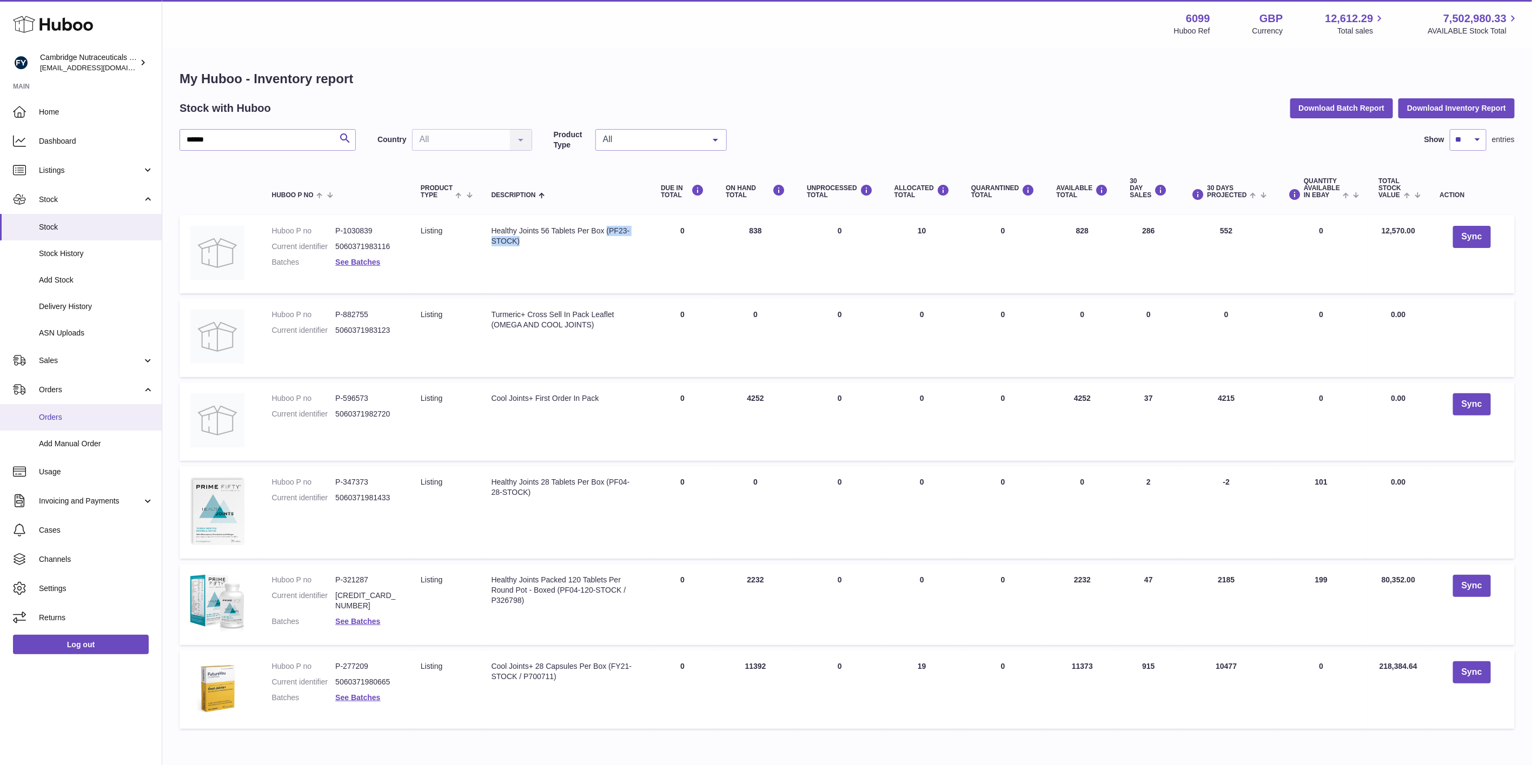
click at [65, 420] on span "Orders" at bounding box center [96, 417] width 115 height 10
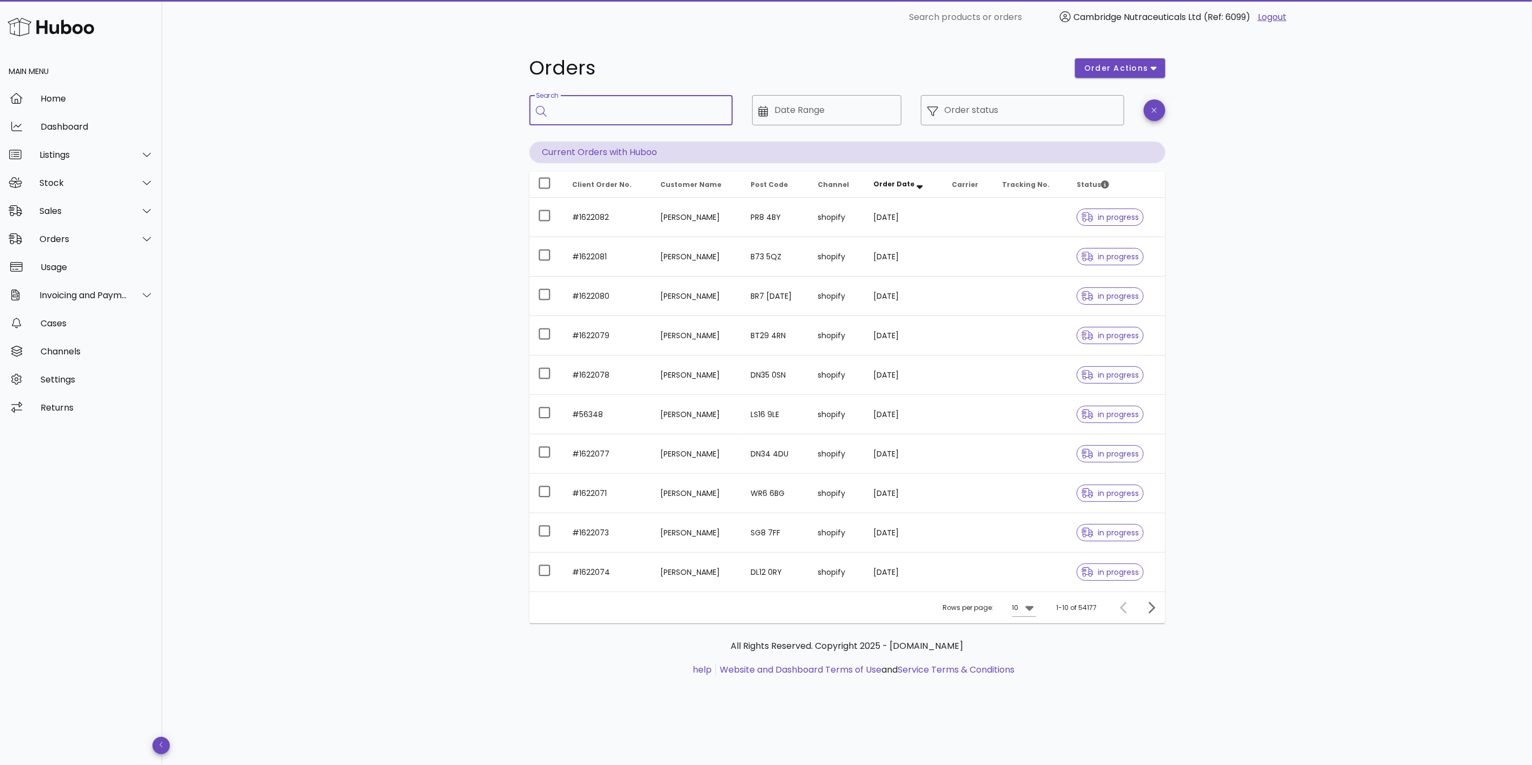
click at [618, 114] on input "Search" at bounding box center [638, 110] width 171 height 17
paste input "**********"
type input "**********"
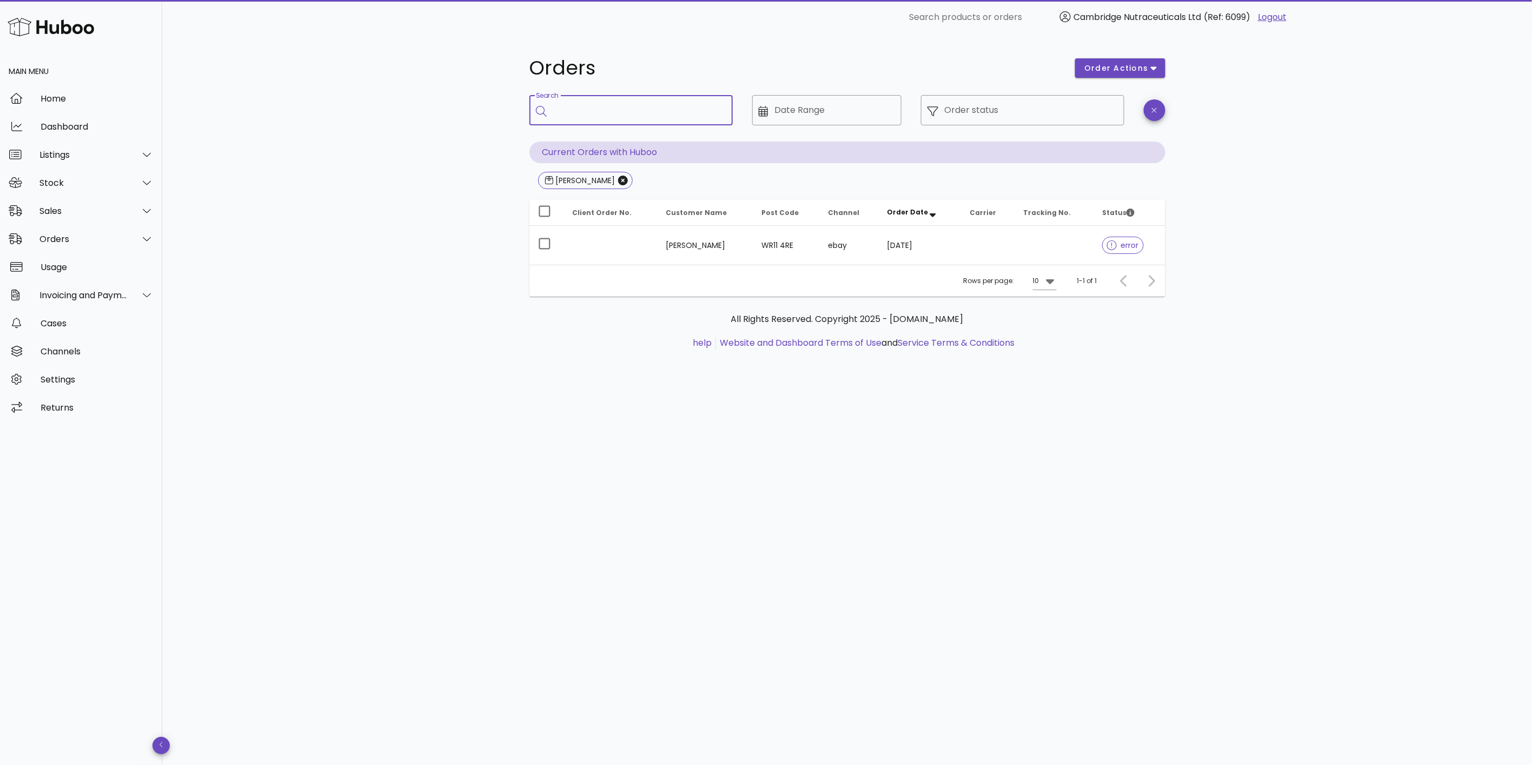
click at [589, 104] on input "Search" at bounding box center [638, 110] width 171 height 17
click at [72, 146] on div "Listings" at bounding box center [81, 155] width 162 height 28
click at [85, 208] on div "Listings with Huboo" at bounding box center [96, 208] width 115 height 10
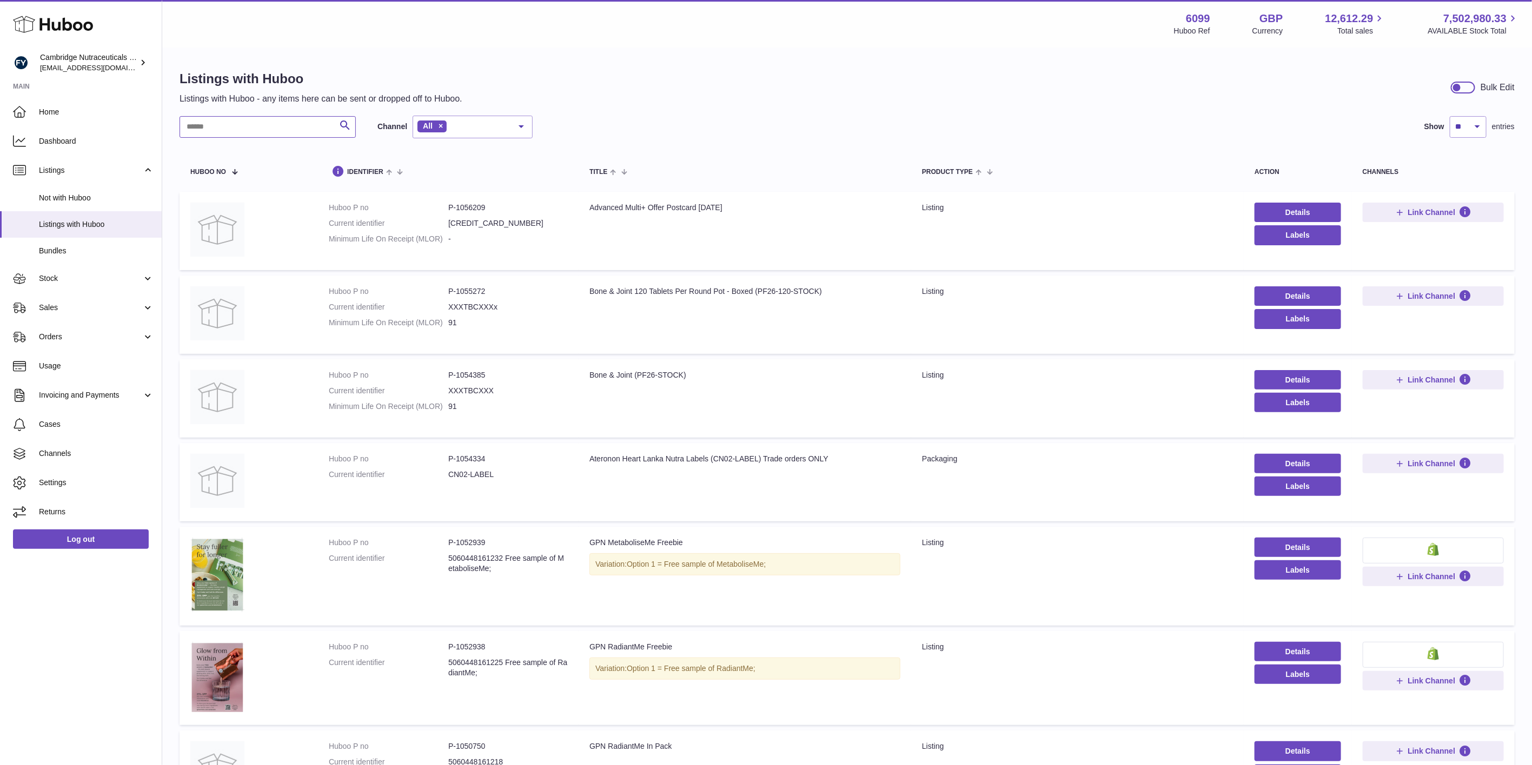
click at [268, 129] on input "text" at bounding box center [267, 127] width 176 height 22
type input "*******"
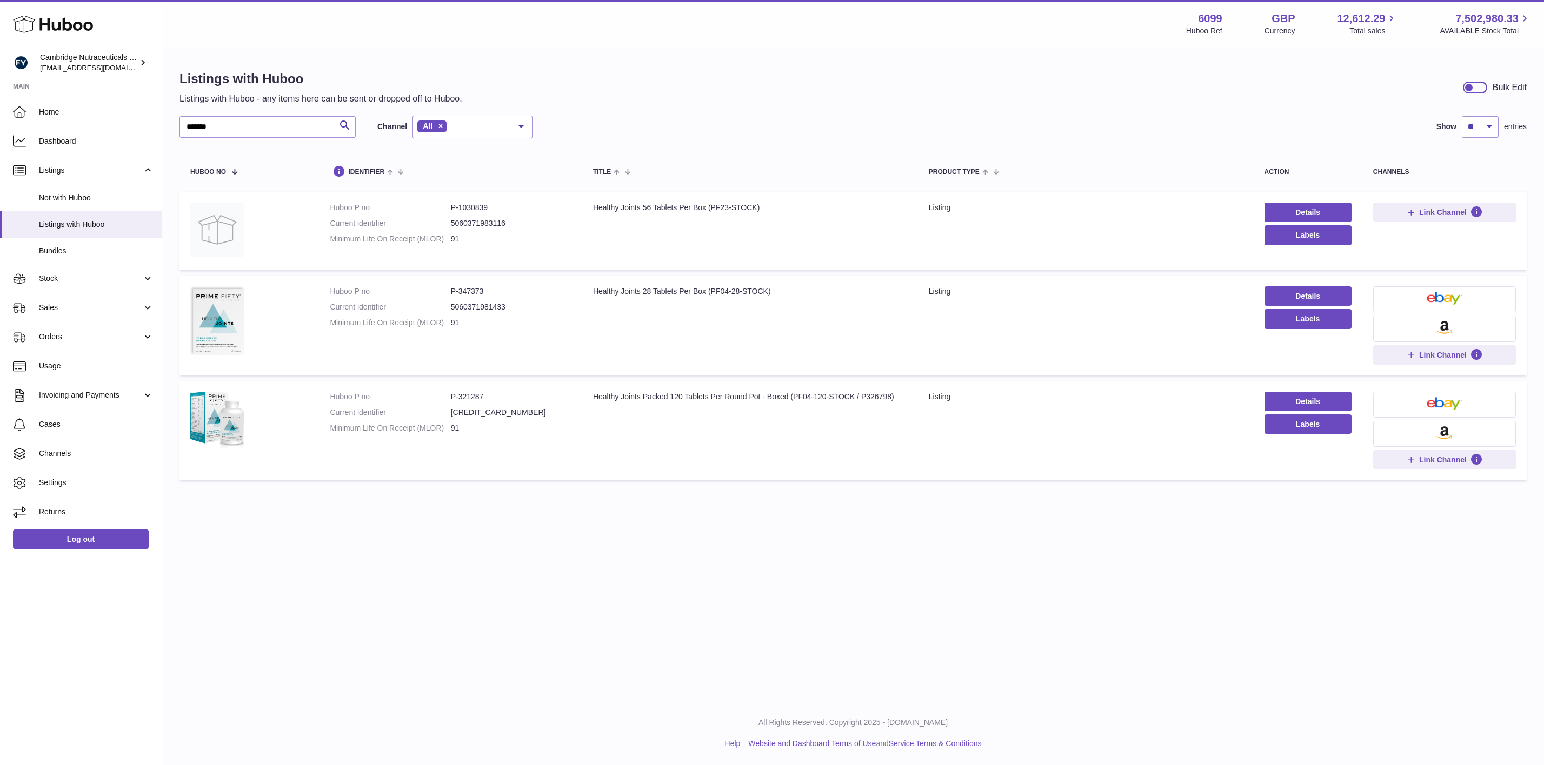
click at [1424, 299] on button at bounding box center [1444, 300] width 143 height 26
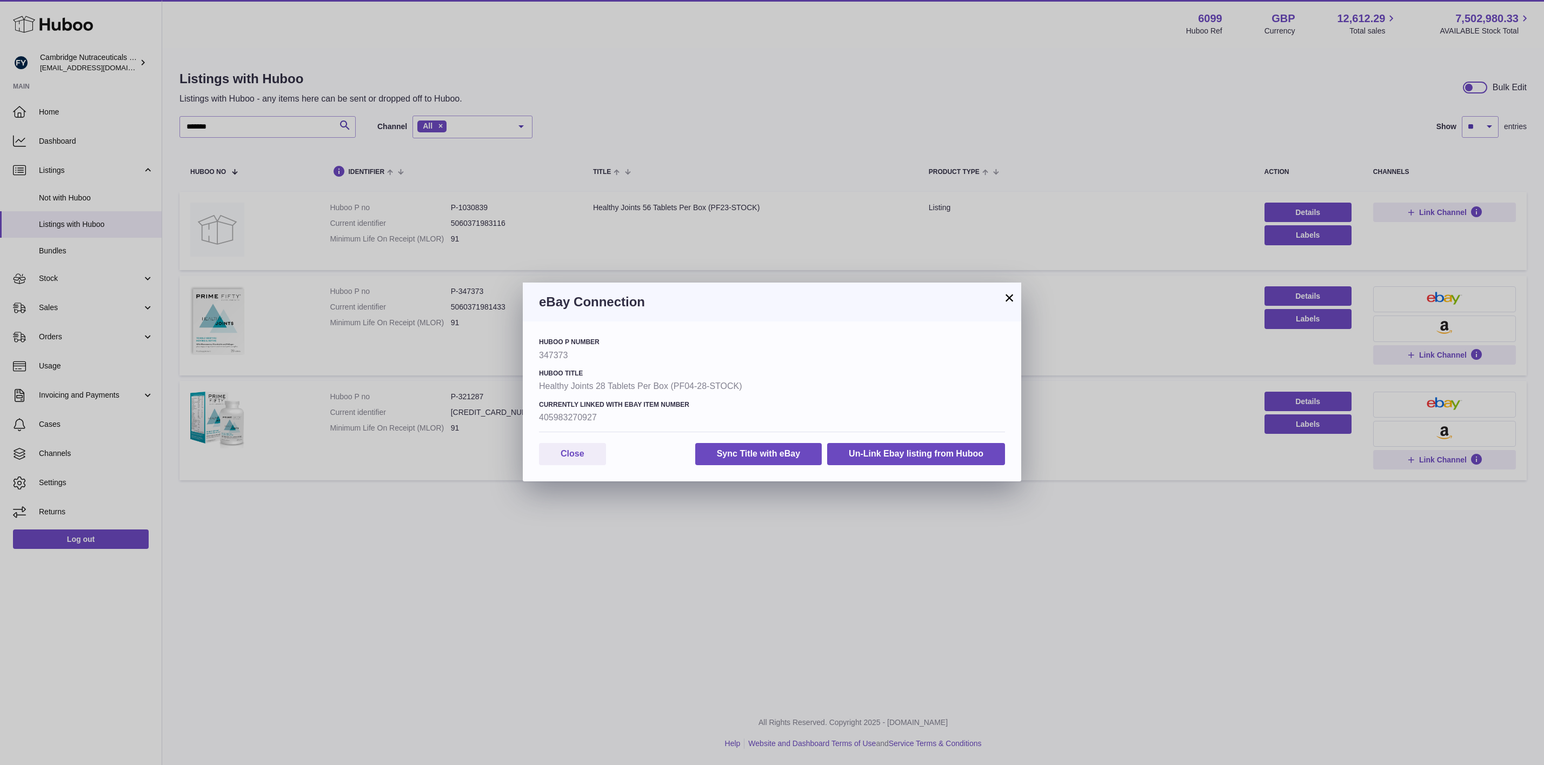
click at [1009, 296] on button "×" at bounding box center [1009, 297] width 13 height 13
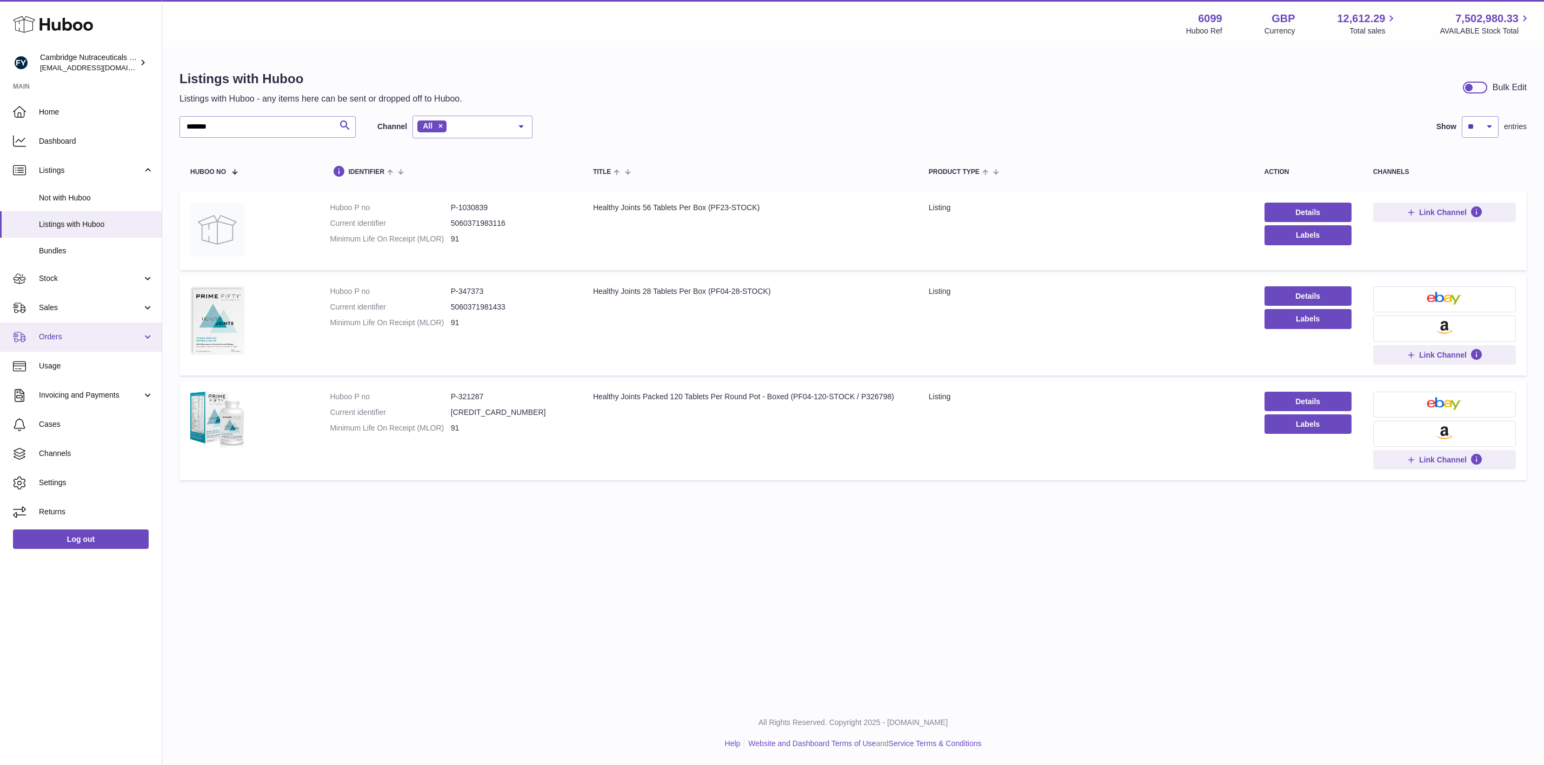
click at [60, 336] on span "Orders" at bounding box center [90, 337] width 103 height 10
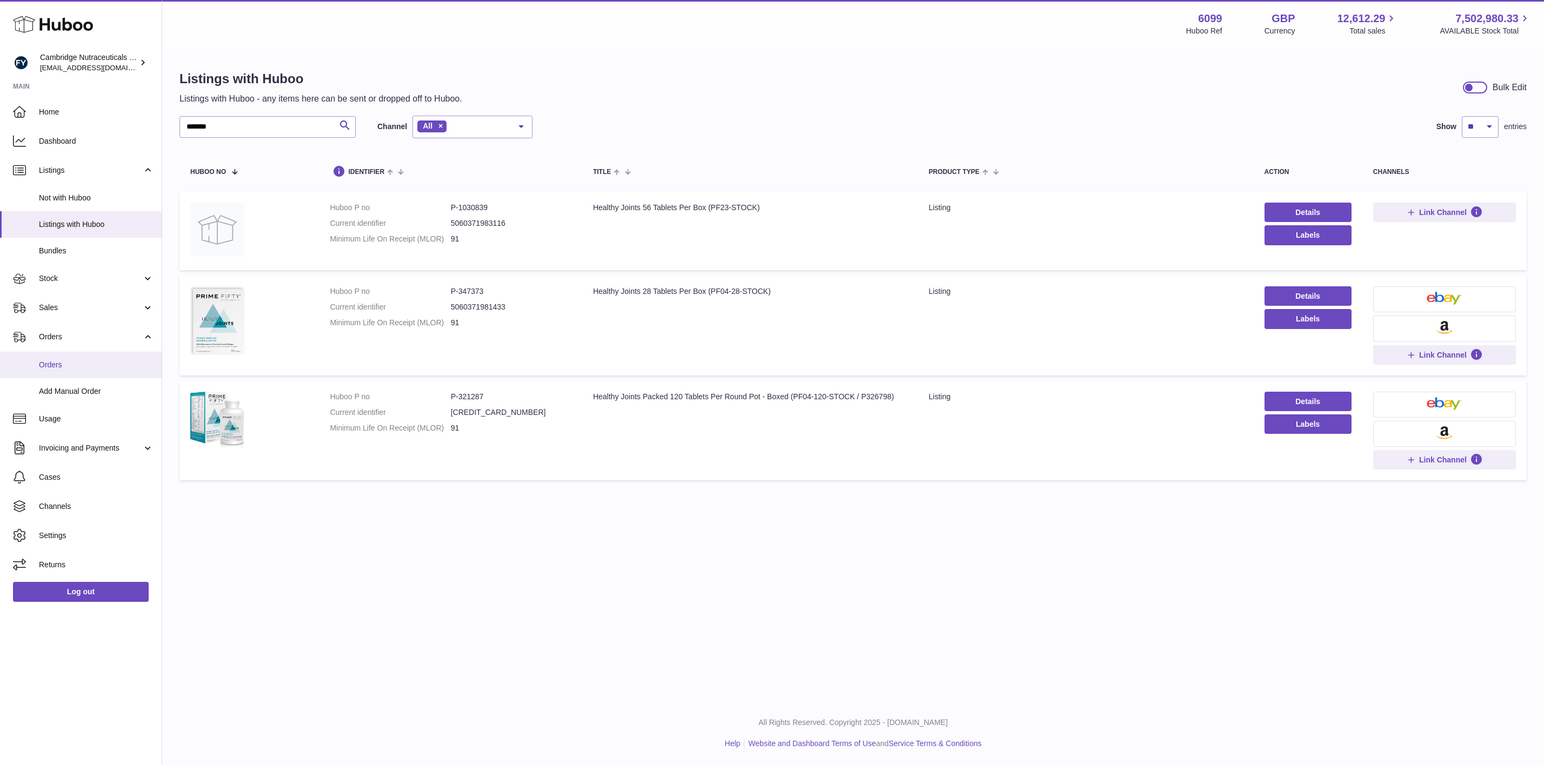
click at [62, 368] on span "Orders" at bounding box center [96, 365] width 115 height 10
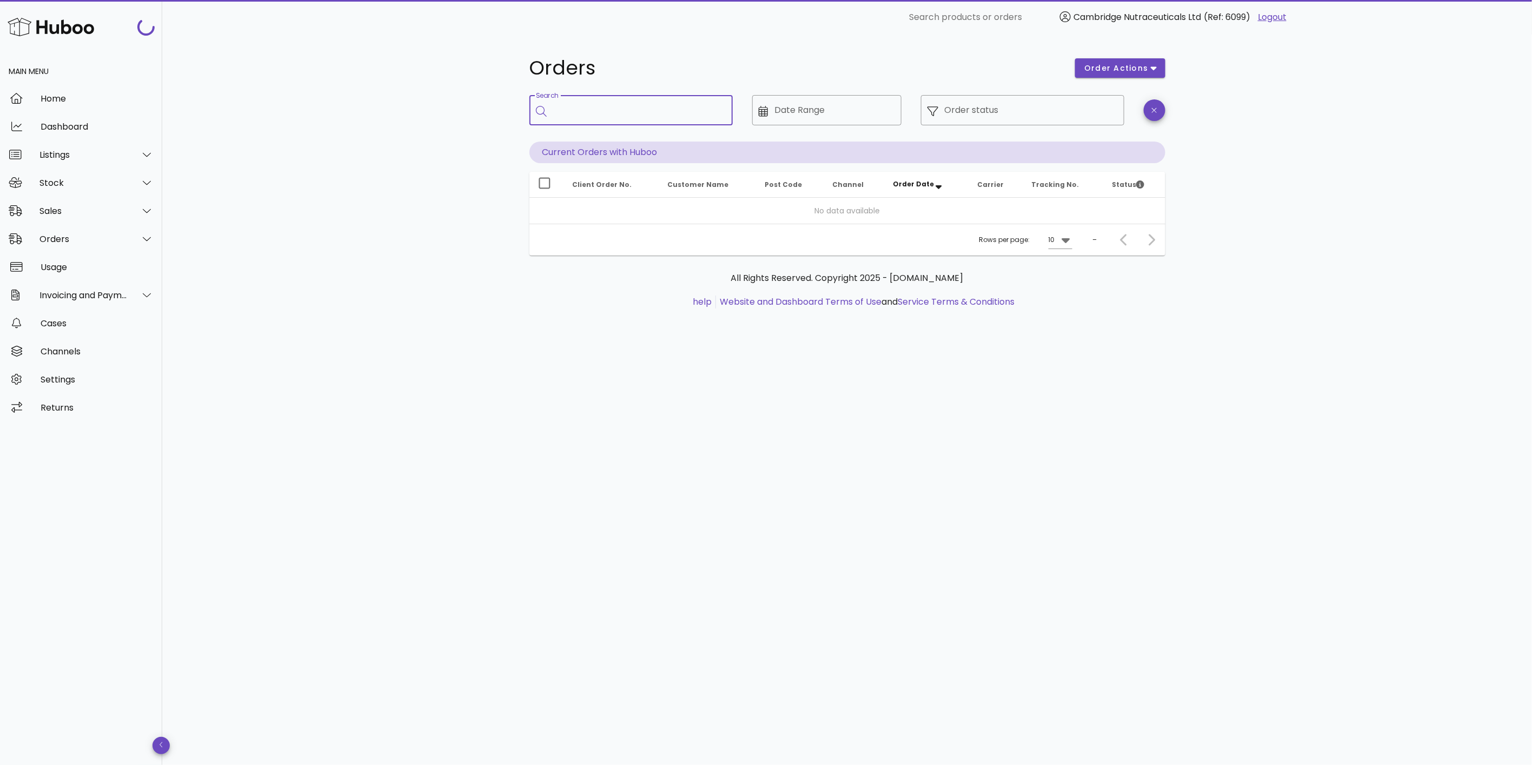
click at [615, 114] on input "Search" at bounding box center [638, 110] width 171 height 17
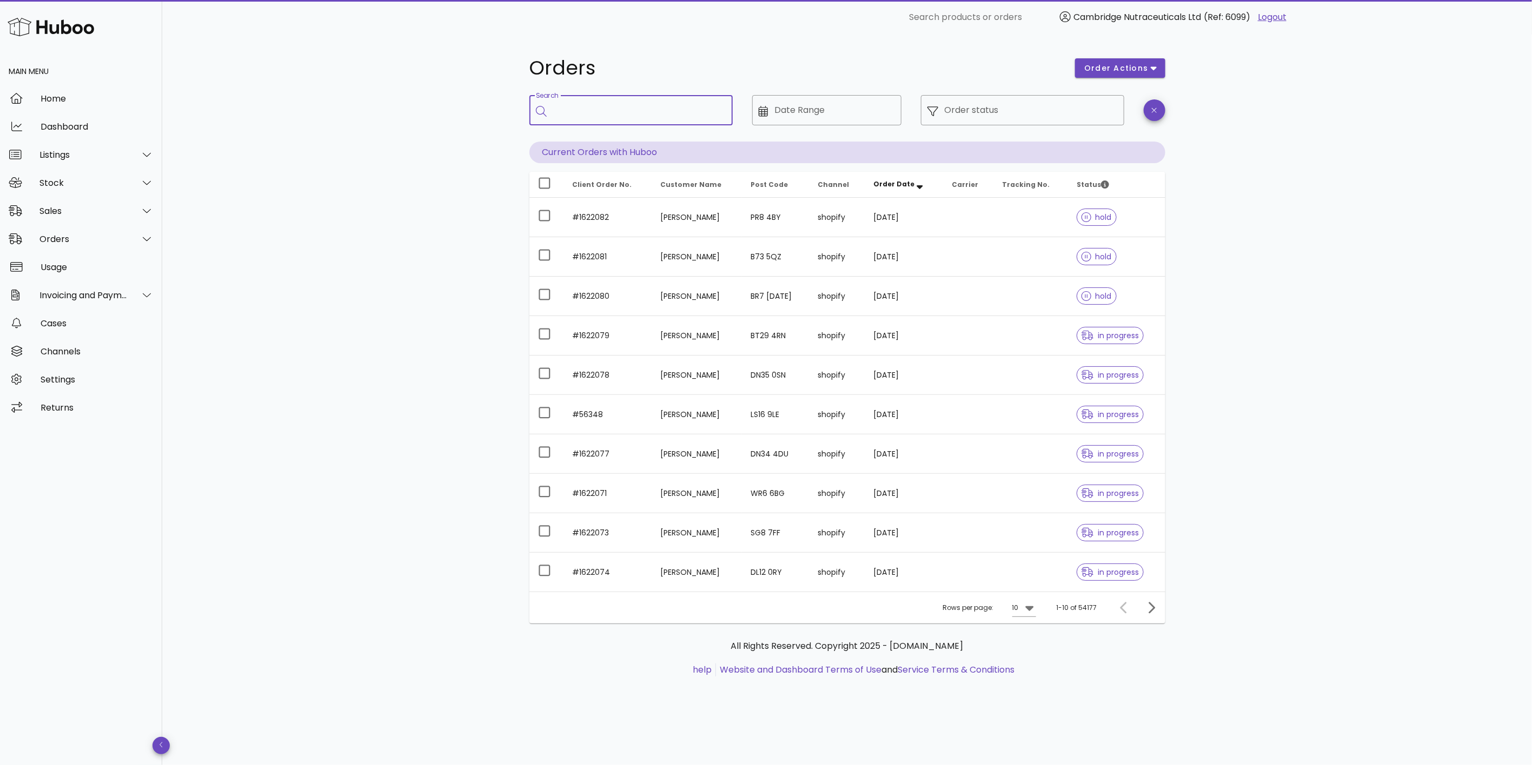
click at [584, 115] on input "Search" at bounding box center [638, 110] width 171 height 17
paste input "**********"
type input "**********"
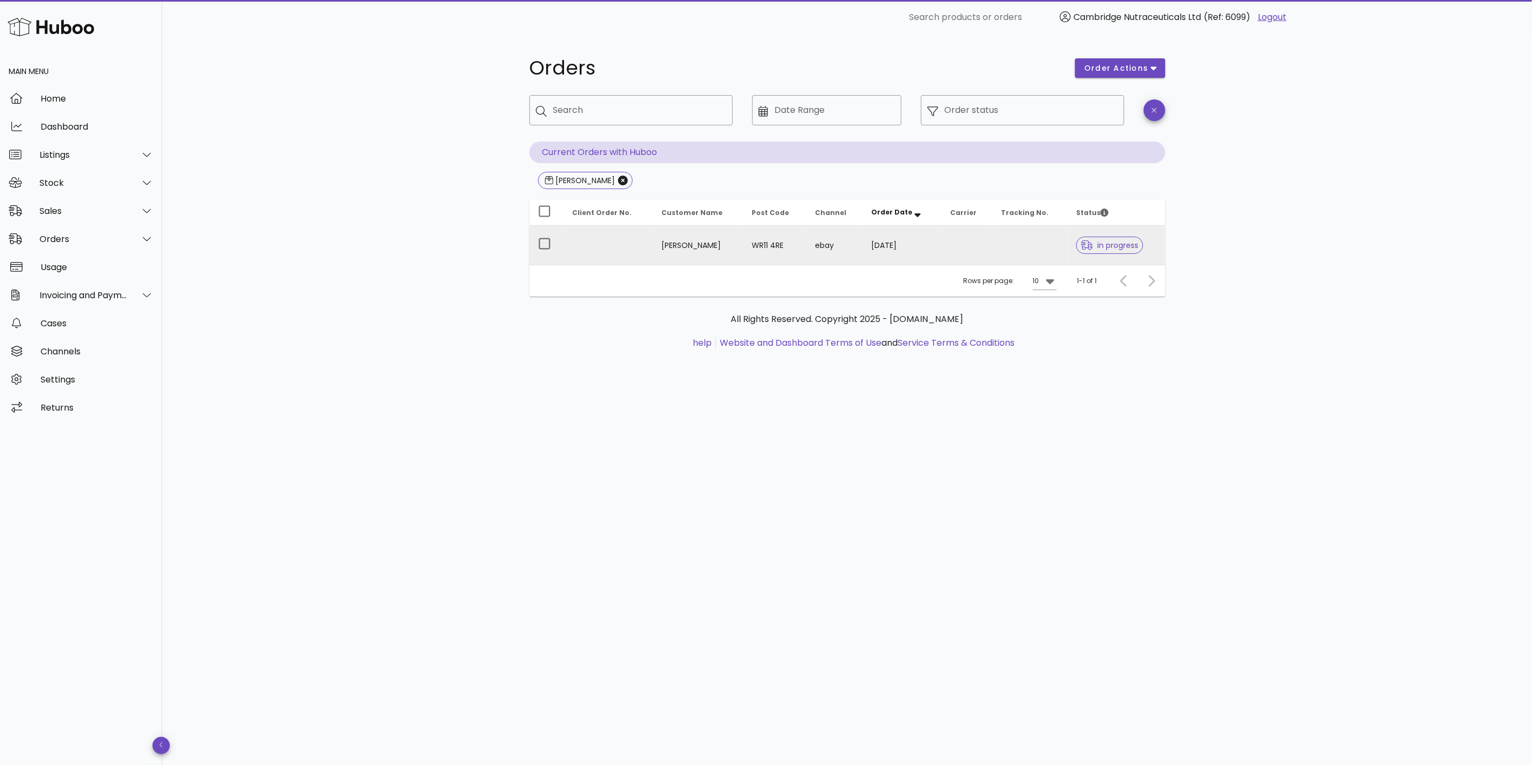
click at [664, 243] on td "Gabriella Brown" at bounding box center [698, 245] width 91 height 39
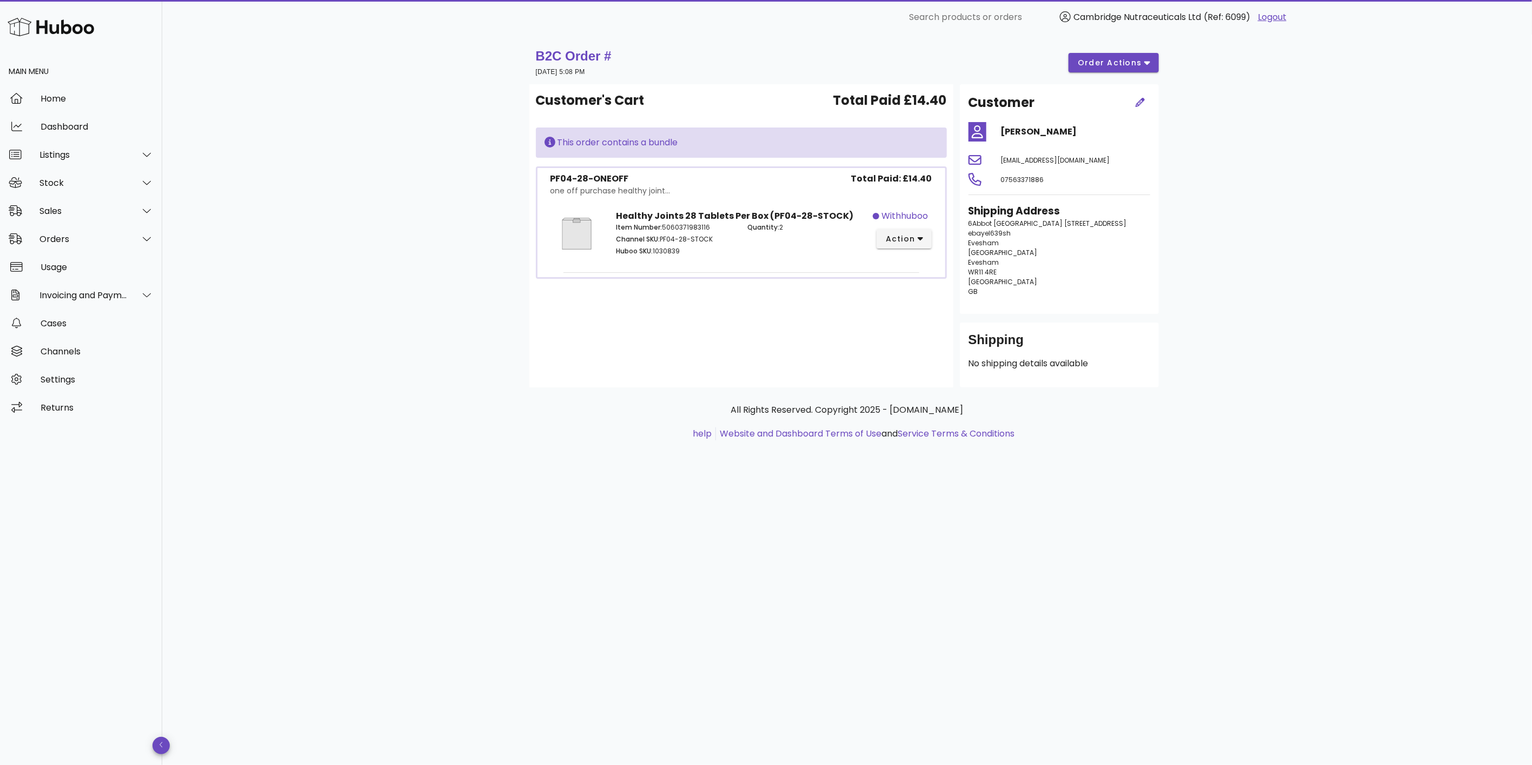
click at [372, 279] on div "B2C Order # 30 August 2025 at 5:08 PM order actions Customer's Cart Total Paid …" at bounding box center [846, 400] width 1369 height 731
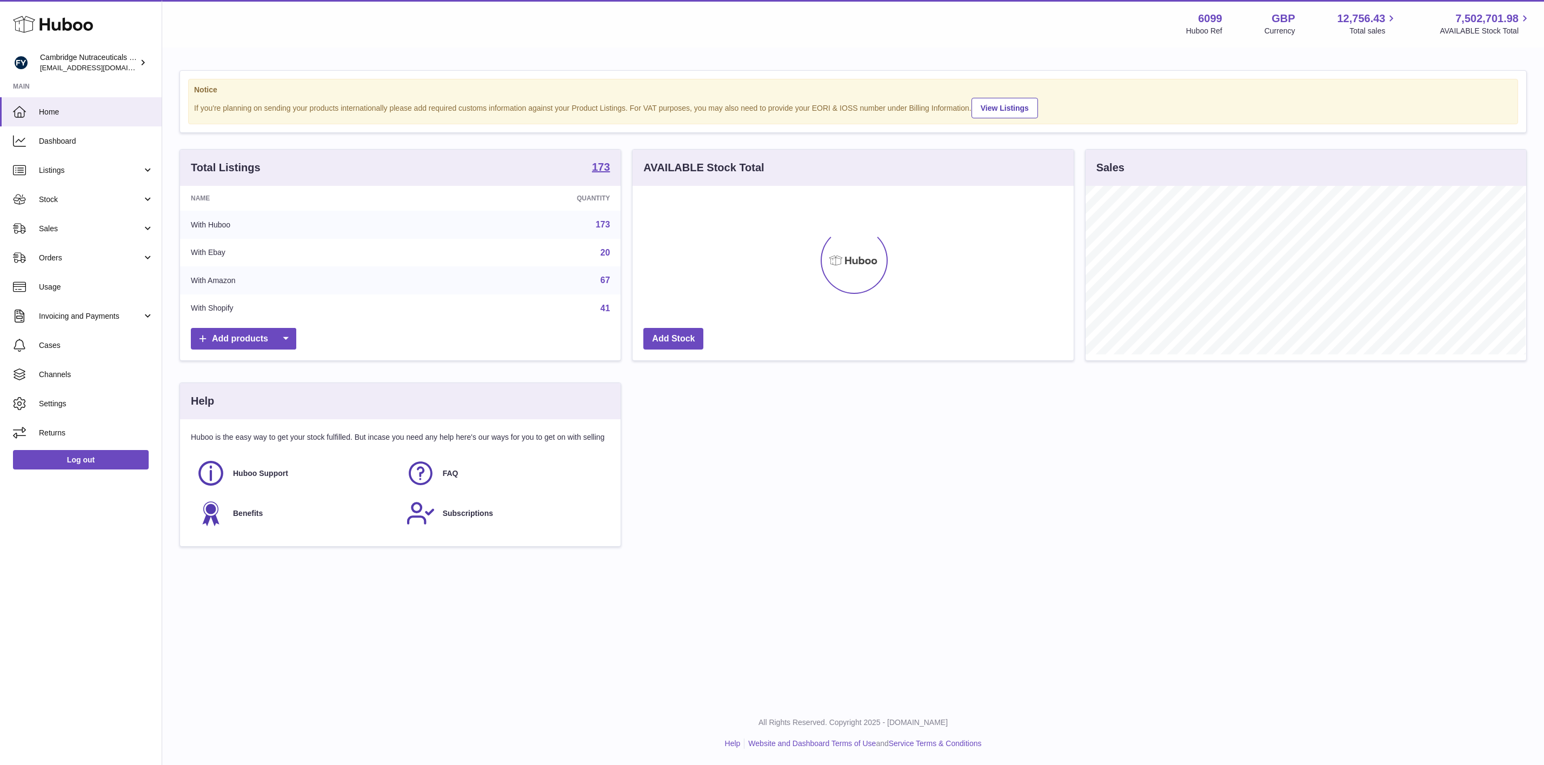
scroll to position [169, 440]
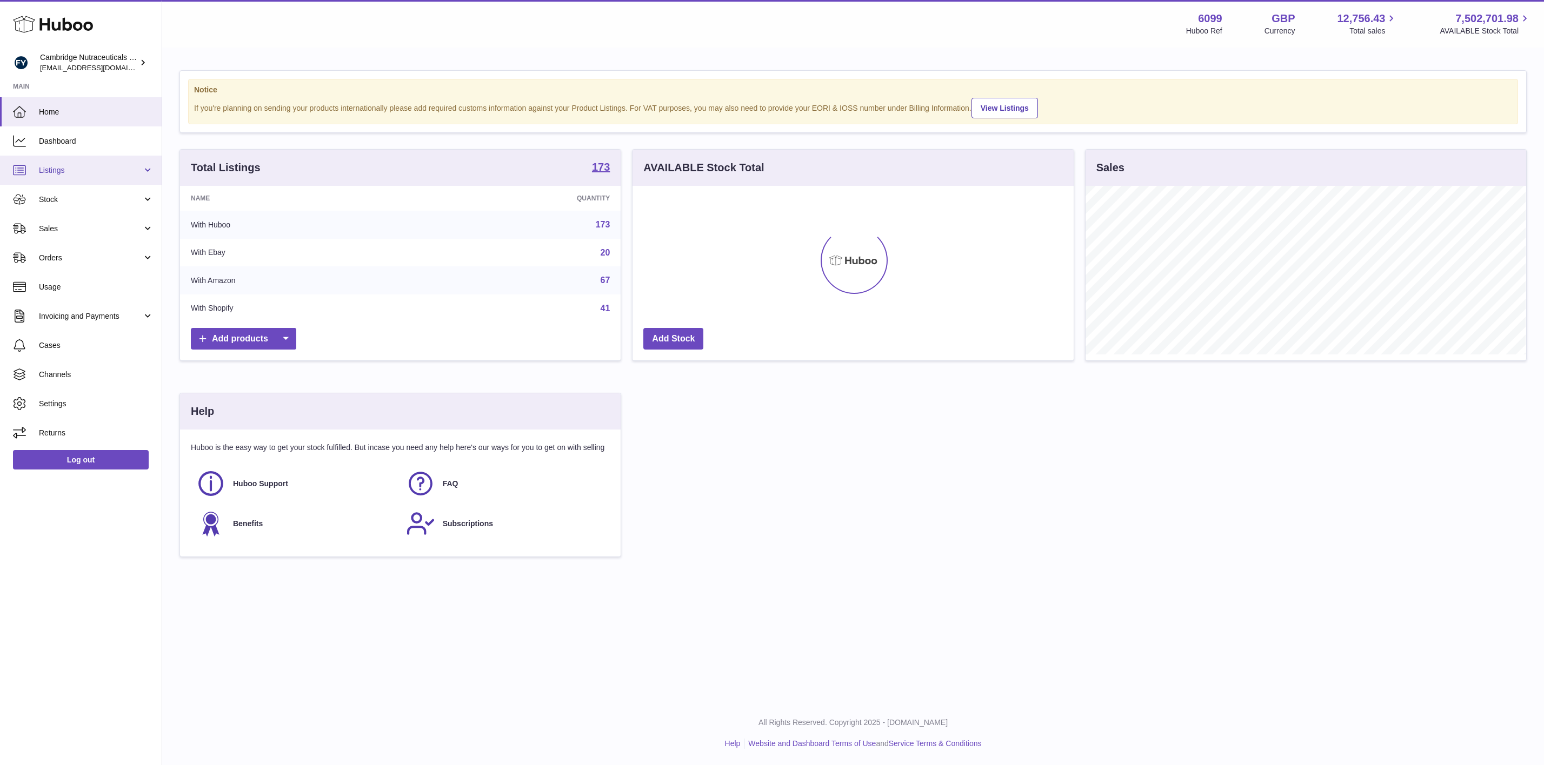
click at [75, 169] on span "Listings" at bounding box center [90, 170] width 103 height 10
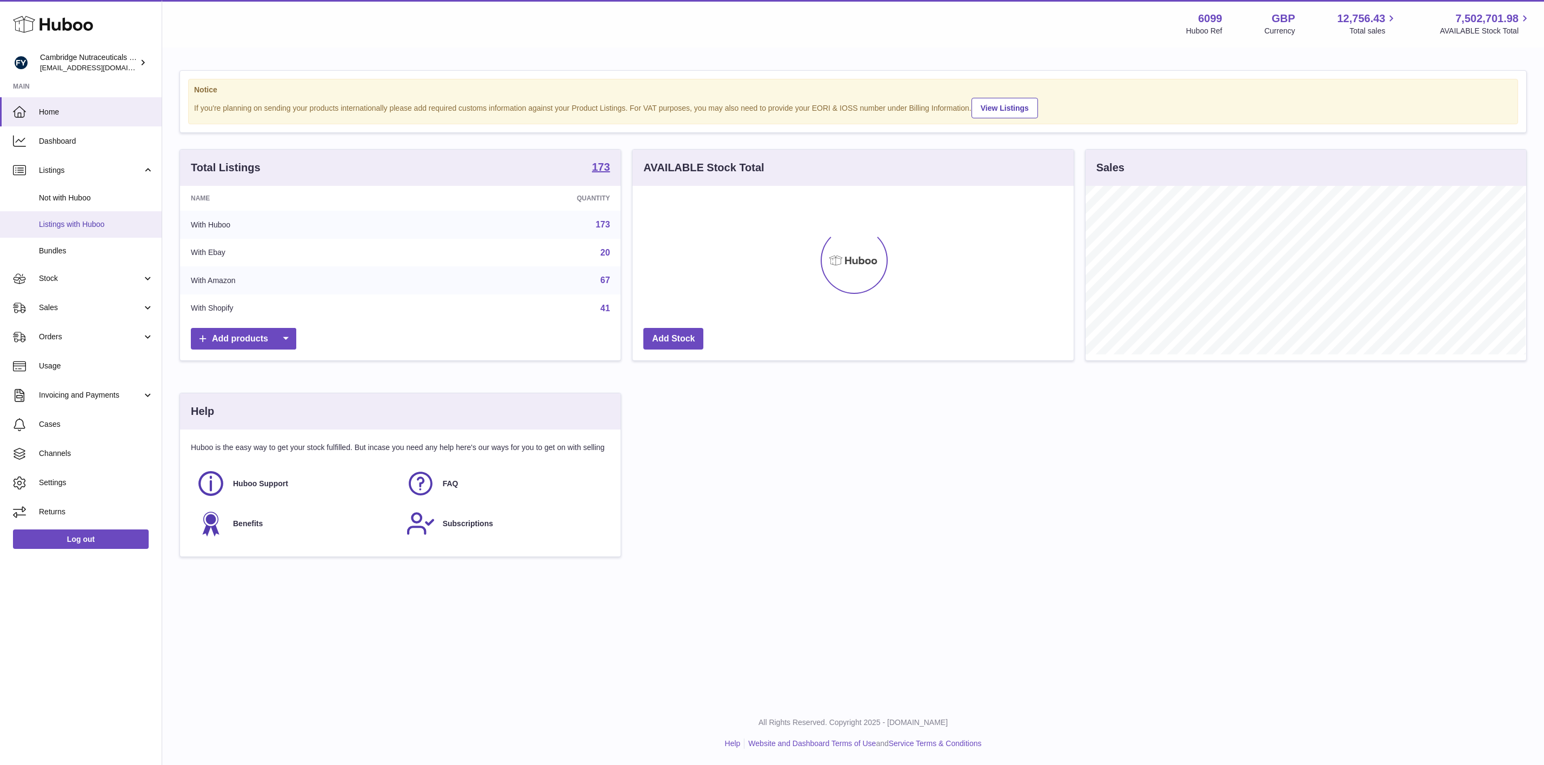
click at [70, 227] on span "Listings with Huboo" at bounding box center [96, 224] width 115 height 10
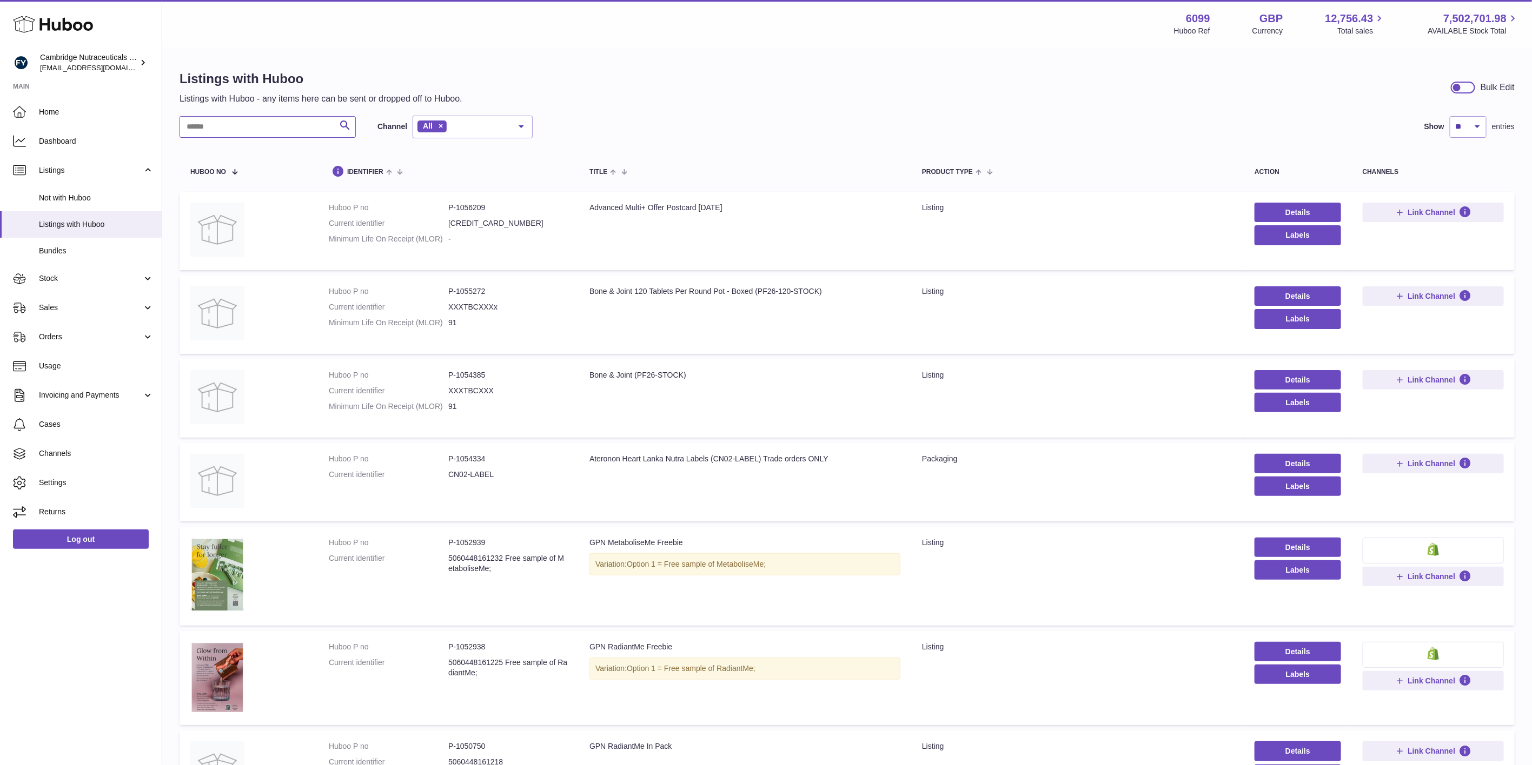
click at [281, 130] on input "text" at bounding box center [267, 127] width 176 height 22
type input "*******"
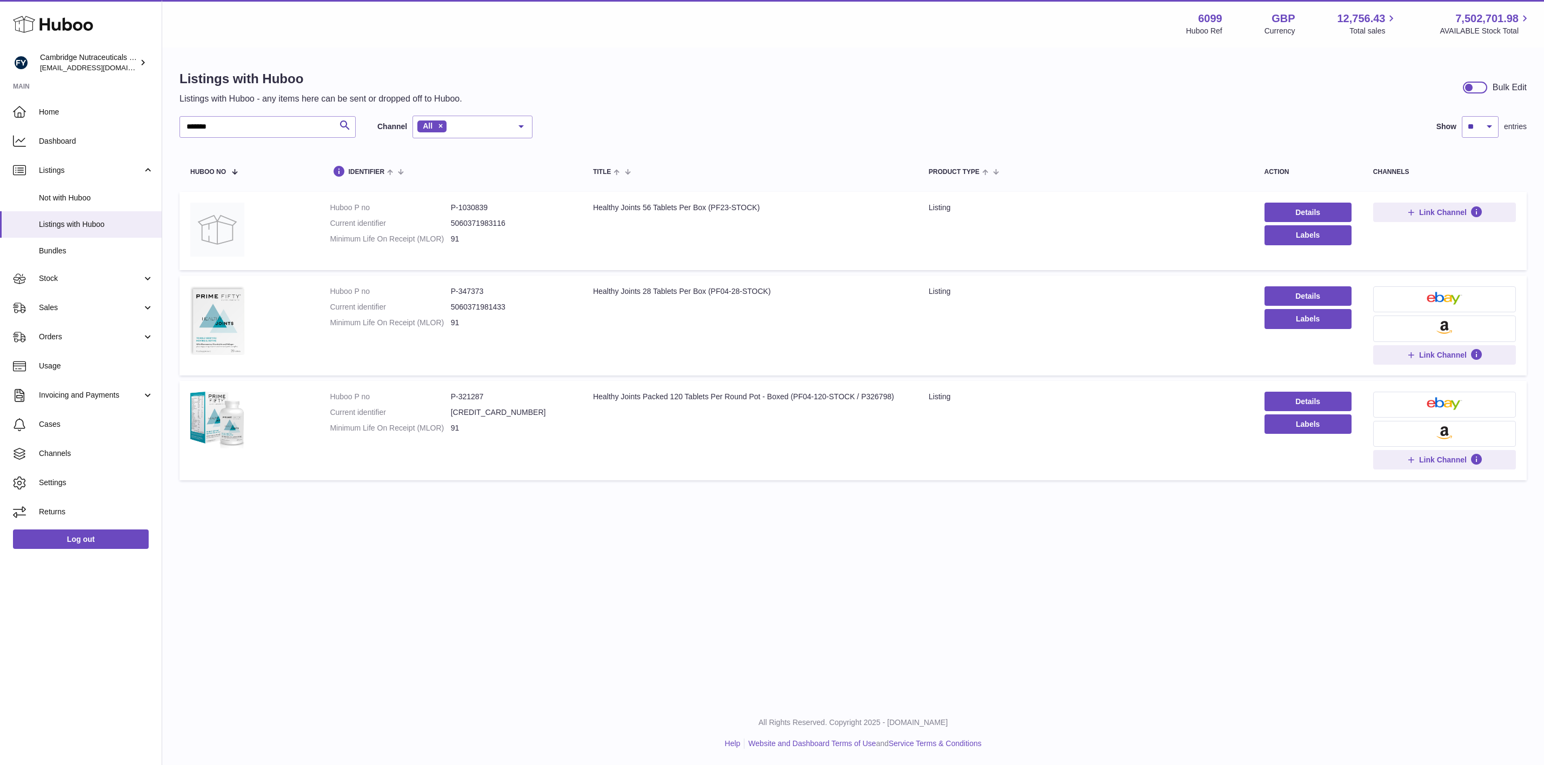
click at [1417, 303] on button at bounding box center [1444, 300] width 143 height 26
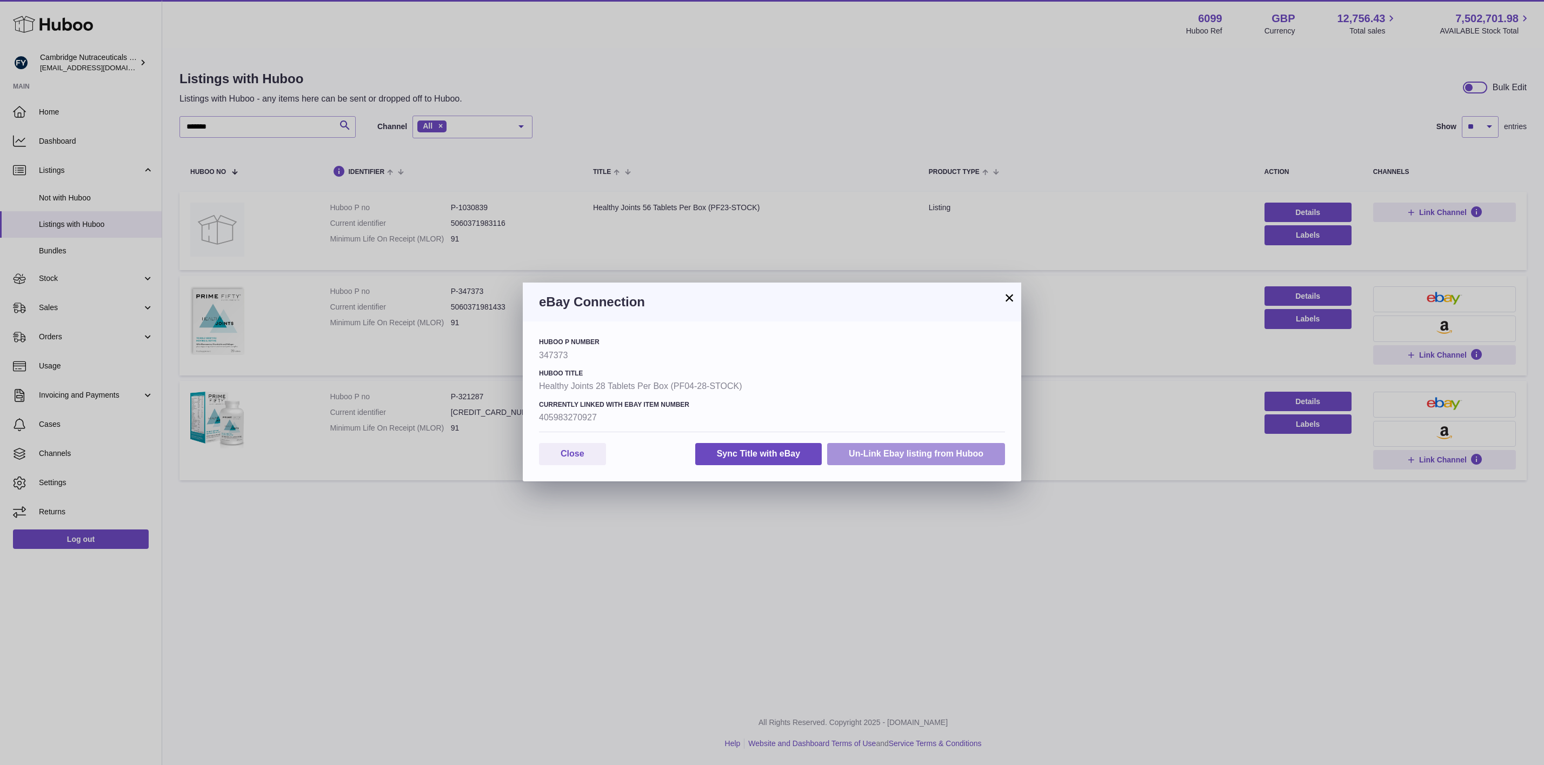
click at [878, 456] on button "Un-Link Ebay listing from Huboo" at bounding box center [916, 454] width 178 height 22
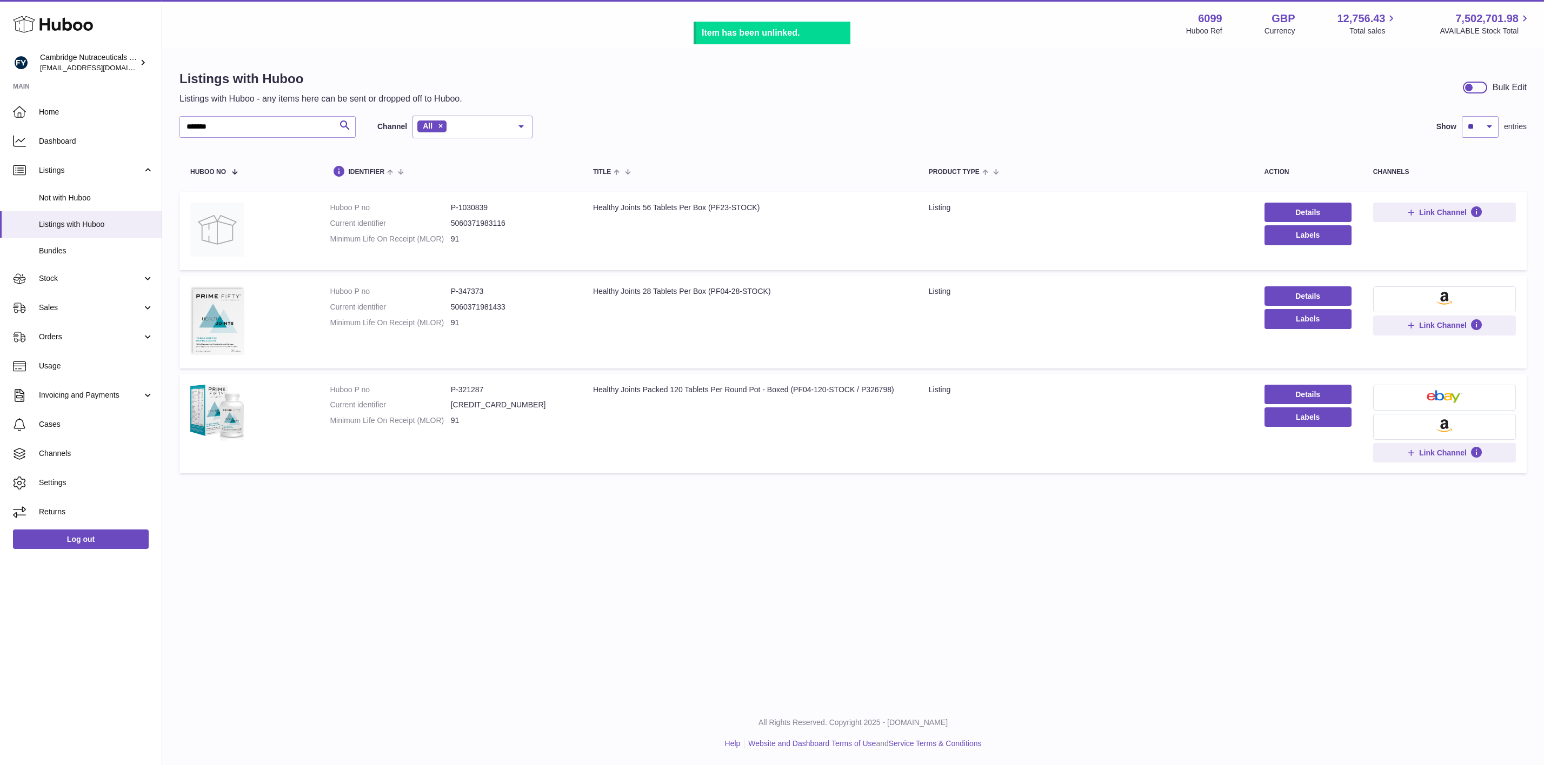
click at [952, 247] on td "Product Type listing" at bounding box center [1086, 231] width 336 height 78
click at [1422, 211] on span "Link Channel" at bounding box center [1443, 213] width 48 height 10
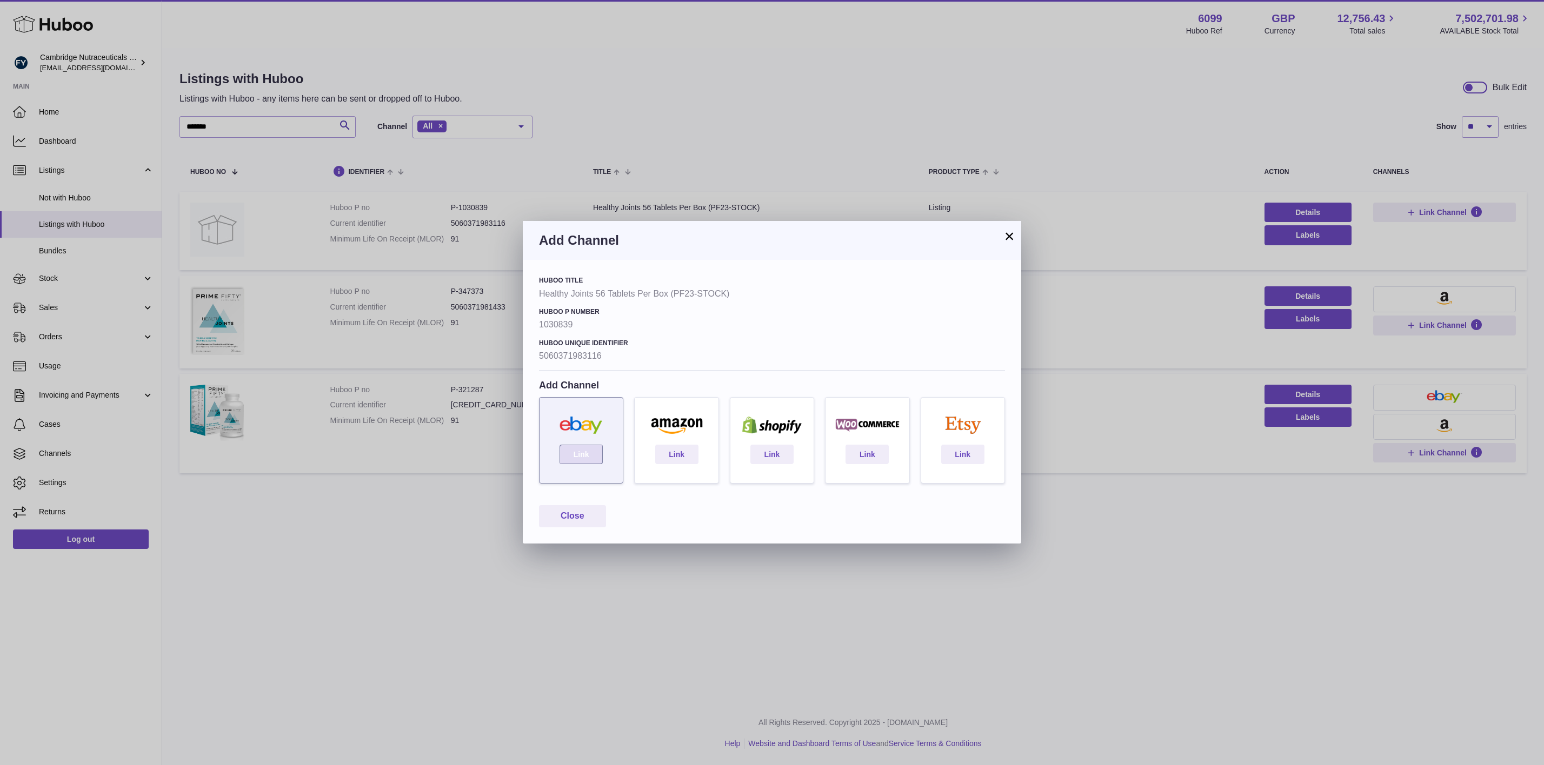
click at [576, 451] on link "Link" at bounding box center [581, 454] width 43 height 19
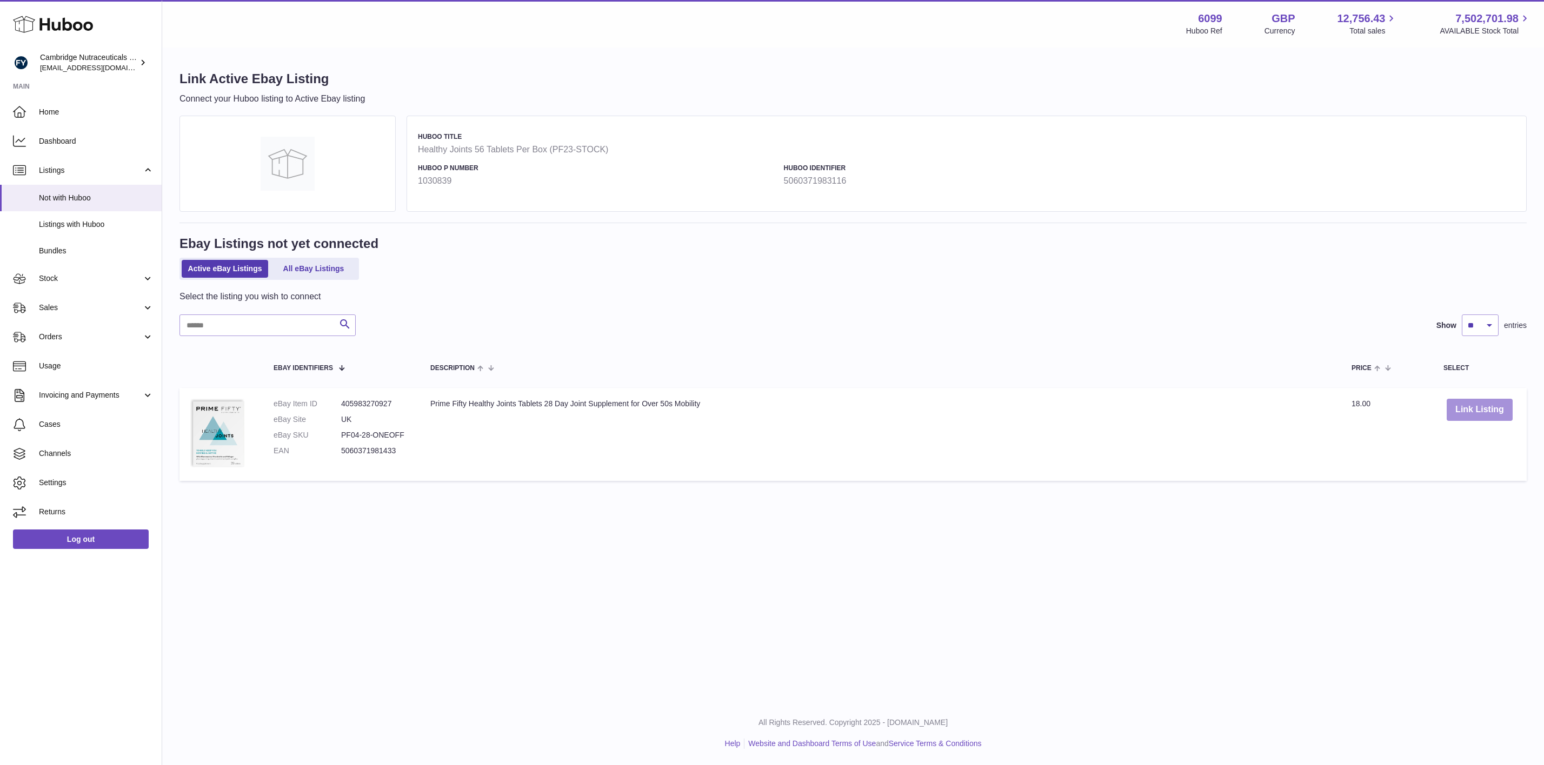
click at [1462, 407] on button "Link Listing" at bounding box center [1480, 410] width 66 height 22
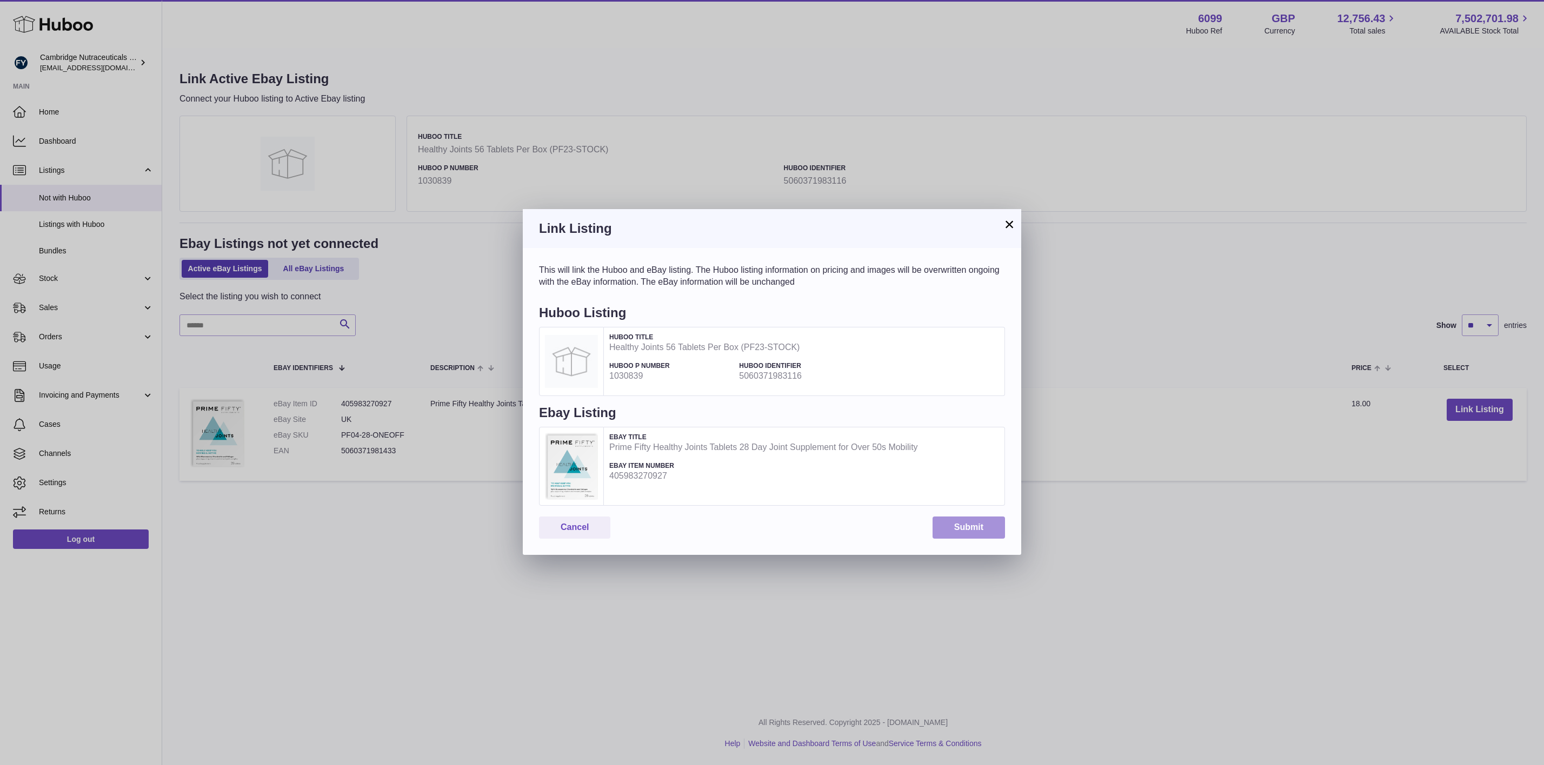
click at [970, 525] on button "Submit" at bounding box center [969, 528] width 72 height 22
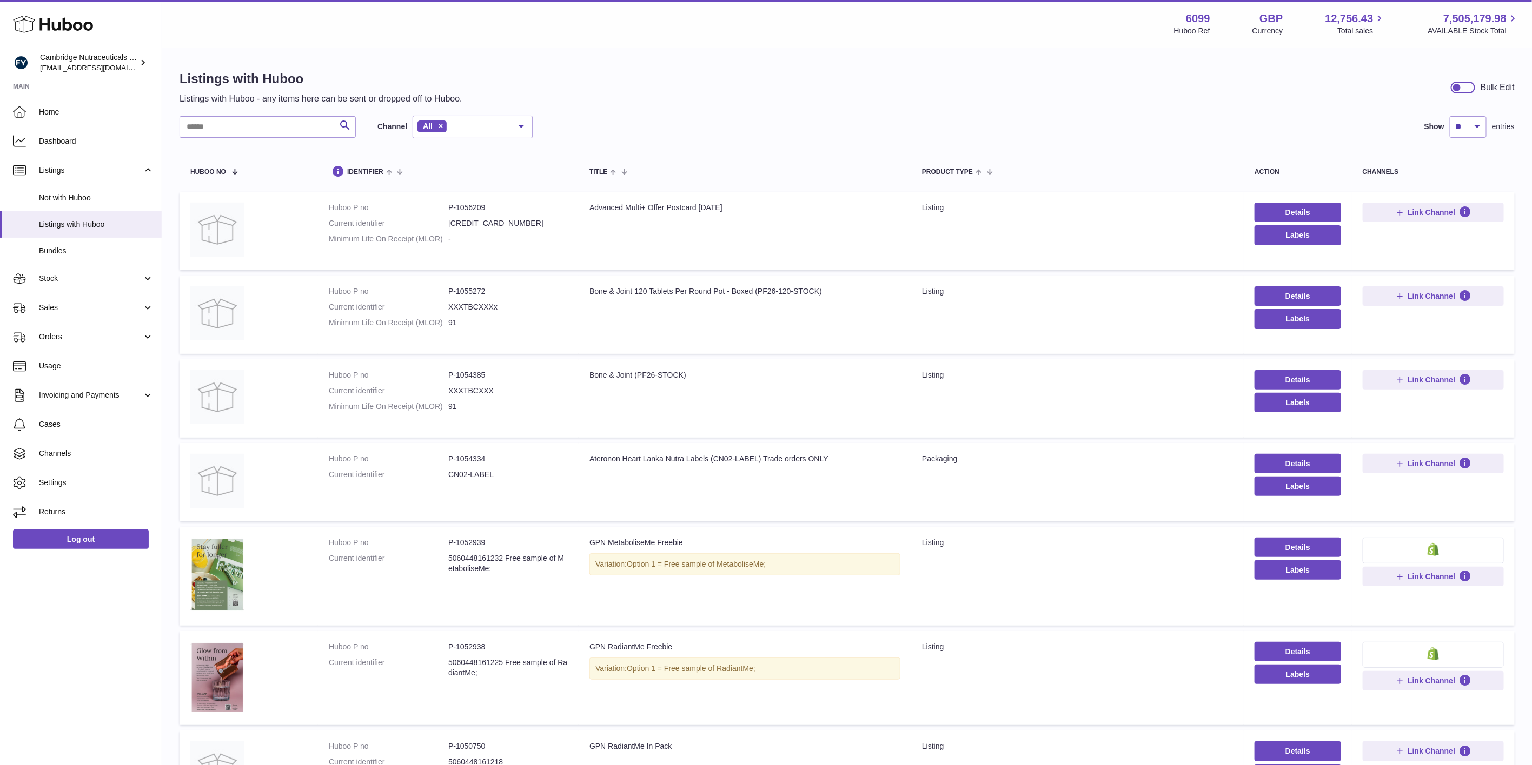
click at [857, 89] on div "Listings with Huboo Listings with Huboo - any items here can be sent or dropped…" at bounding box center [846, 87] width 1335 height 35
click at [946, 105] on div "Listings with Huboo Listings with Huboo - any items here can be sent or dropped…" at bounding box center [846, 582] width 1369 height 1067
